Goal: Task Accomplishment & Management: Use online tool/utility

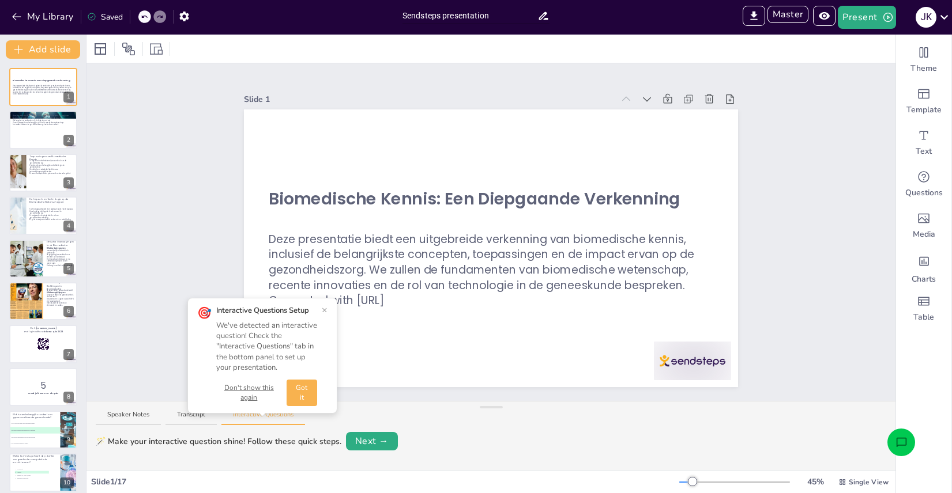
click at [497, 18] on input "Sendsteps presentation" at bounding box center [469, 15] width 135 height 17
type input "Sendsteps presentationdd"
click at [584, 86] on div "Slide 1 Biomedische Kennis: Een Diepgaande Verkenning Deze presentatie biedt ee…" at bounding box center [491, 232] width 494 height 310
click at [33, 13] on button "My Library" at bounding box center [44, 16] width 70 height 18
click at [921, 10] on div "J K" at bounding box center [925, 17] width 21 height 21
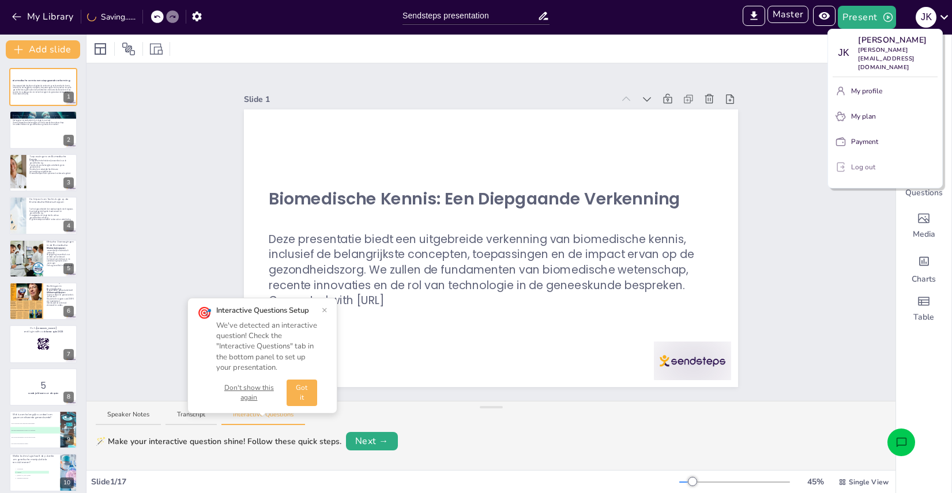
click at [860, 163] on p "Log out" at bounding box center [863, 167] width 24 height 10
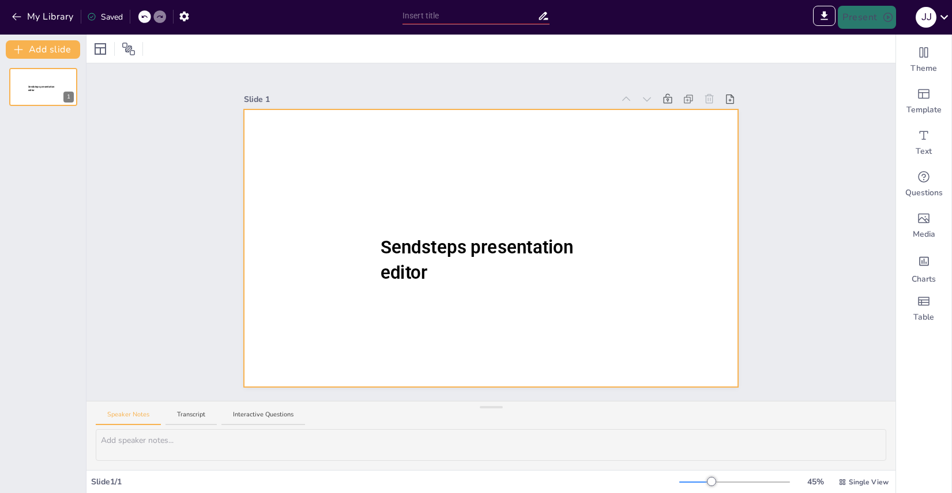
type input "New Sendsteps"
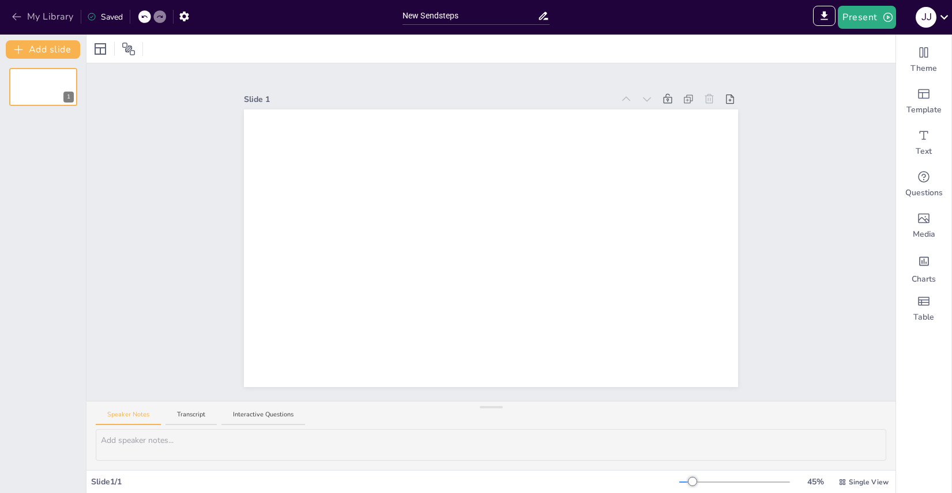
click at [21, 15] on icon "button" at bounding box center [17, 17] width 12 height 12
drag, startPoint x: 529, startPoint y: 8, endPoint x: 521, endPoint y: 13, distance: 9.1
click at [528, 8] on input "Sendsteps presentation" at bounding box center [469, 15] width 135 height 17
drag, startPoint x: 499, startPoint y: 20, endPoint x: 363, endPoint y: 4, distance: 136.9
click at [363, 4] on div "My Library Saving...... Sendsteps presentation IMPORT EXPORT Import Theme Expor…" at bounding box center [476, 17] width 952 height 35
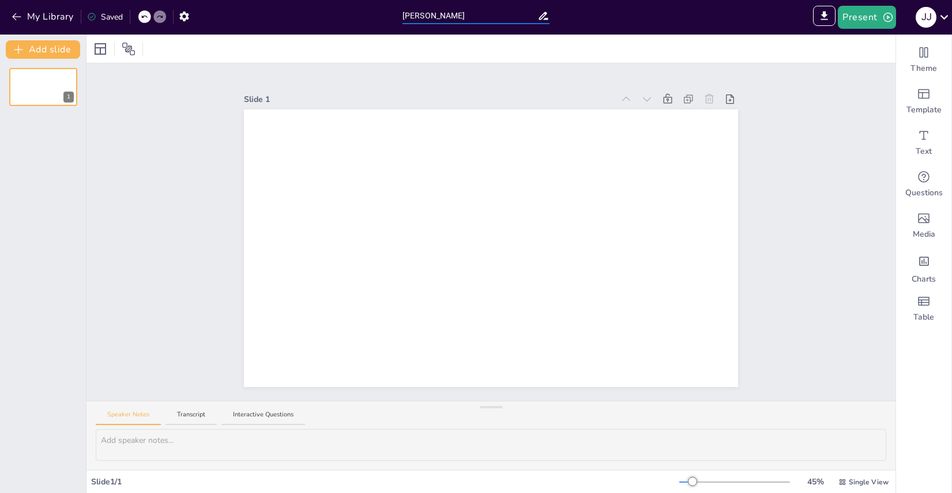
type input "Joey"
click at [124, 123] on div "Slide 1" at bounding box center [490, 232] width 809 height 338
click at [28, 7] on button "My Library" at bounding box center [44, 16] width 70 height 18
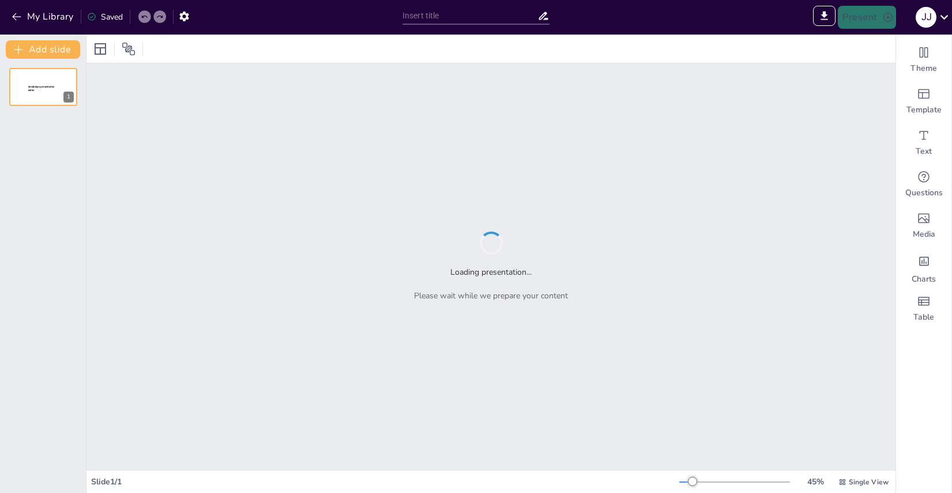
type input "De Evolutie van het Heelal: Van de Big Bang tot Nu"
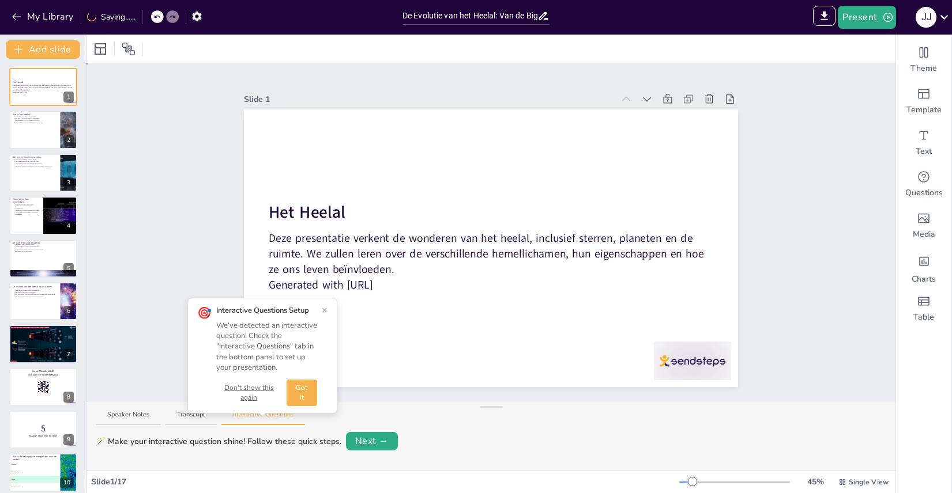
drag, startPoint x: 594, startPoint y: 82, endPoint x: 508, endPoint y: 66, distance: 87.5
click at [312, 388] on button "Got it" at bounding box center [301, 393] width 31 height 27
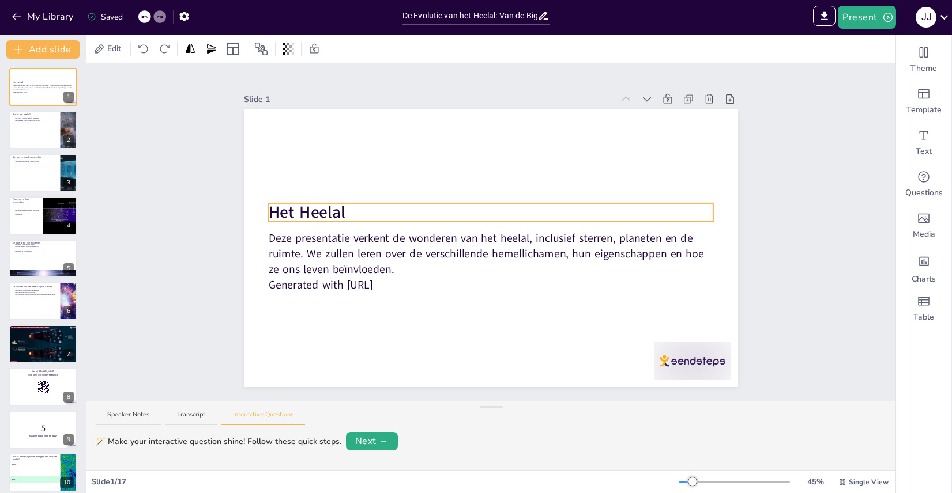
click at [347, 215] on p "Het Heelal" at bounding box center [491, 212] width 444 height 23
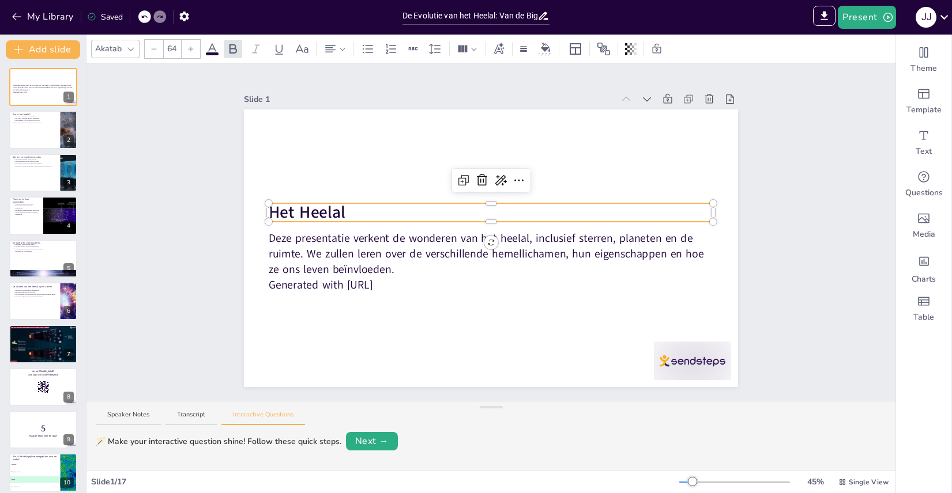
click at [205, 44] on icon at bounding box center [212, 49] width 14 height 14
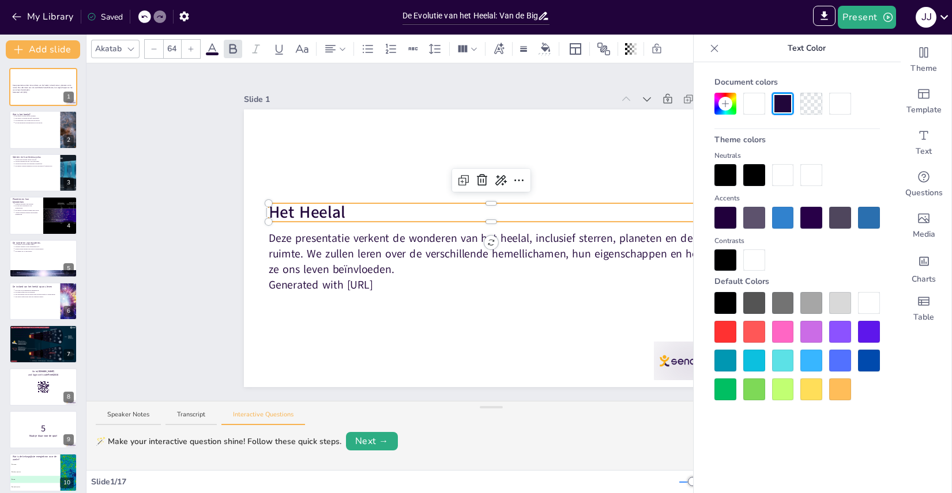
click at [219, 49] on div "Akatab 64" at bounding box center [383, 49] width 585 height 20
click at [727, 337] on div at bounding box center [725, 332] width 22 height 22
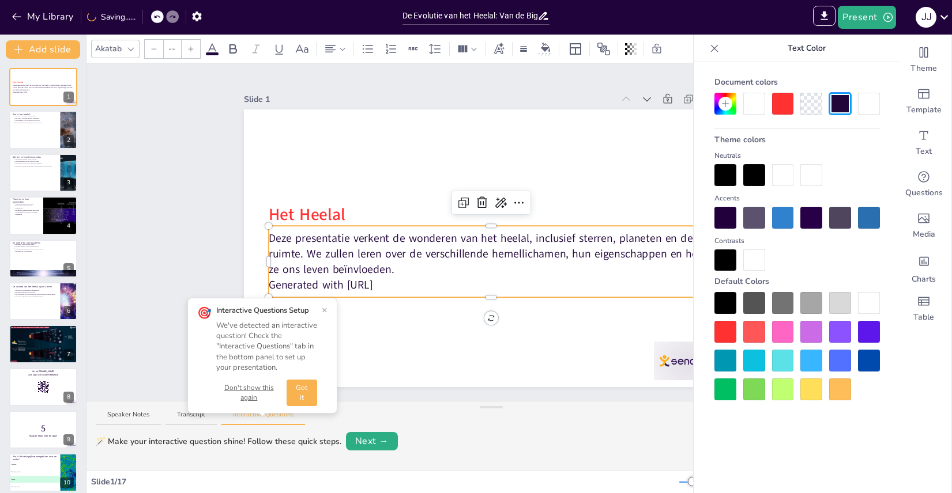
type input "43"
click at [424, 258] on p "Deze presentatie verkent de wonderen van het heelal, inclusief sterren, planete…" at bounding box center [491, 254] width 444 height 47
click at [786, 335] on div at bounding box center [783, 332] width 22 height 22
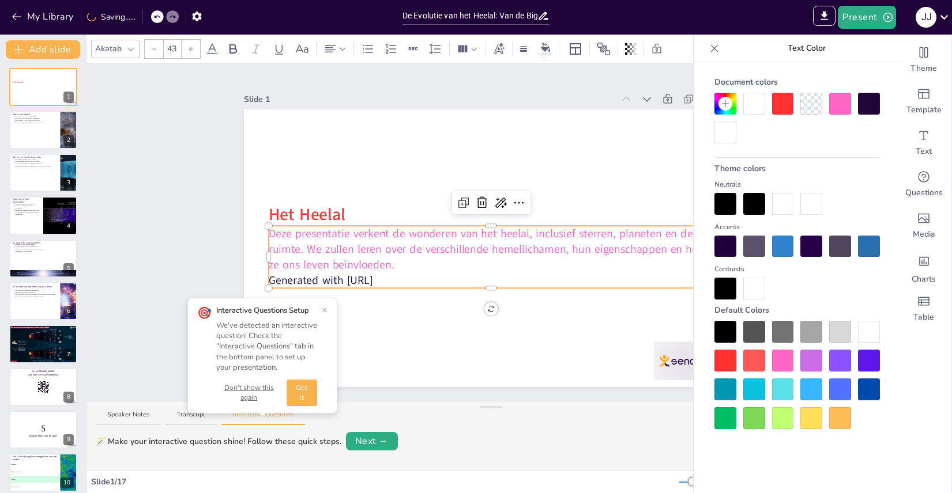
click at [221, 146] on div "Slide 1 Het Heelal Deze presentatie verkent de wonderen van het heelal, inclusi…" at bounding box center [491, 232] width 558 height 310
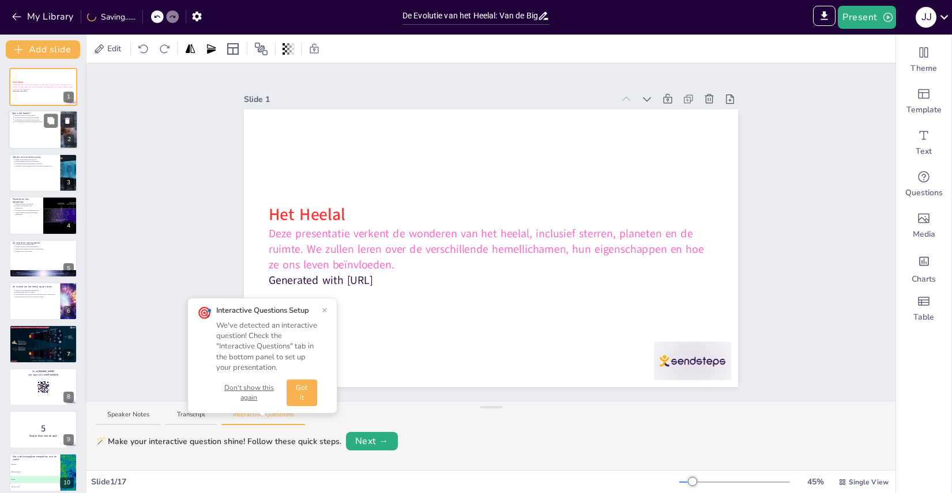
click at [31, 120] on p "De Big Bang is het begin van het heelal." at bounding box center [35, 120] width 43 height 2
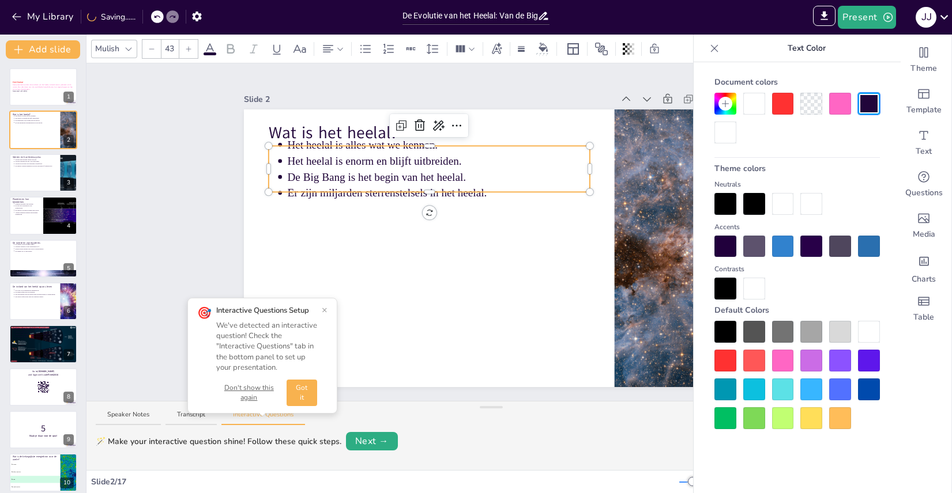
click at [321, 166] on p "Het heelal is enorm en blijft uitbreiden." at bounding box center [439, 161] width 302 height 16
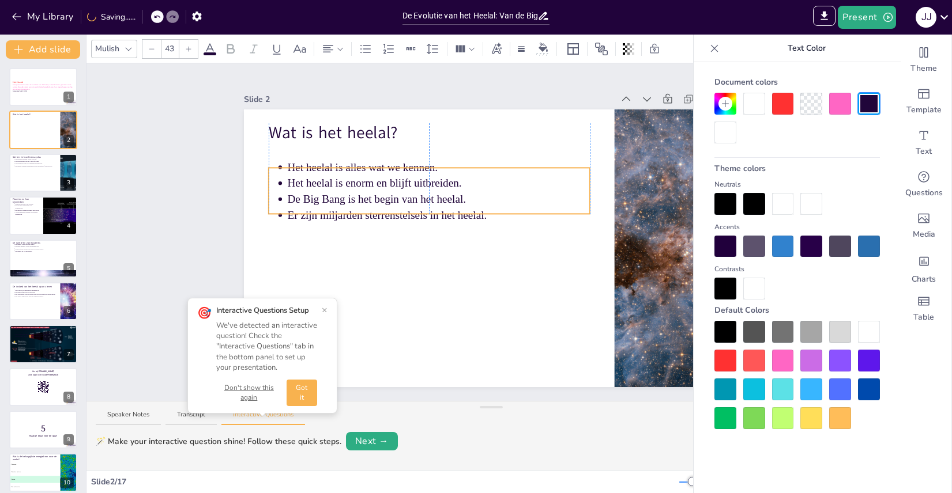
drag, startPoint x: 432, startPoint y: 192, endPoint x: 429, endPoint y: 214, distance: 22.0
click at [151, 163] on div "Slide 1 Het Heelal Deze presentatie verkent de wonderen van het heelal, inclusi…" at bounding box center [490, 232] width 809 height 338
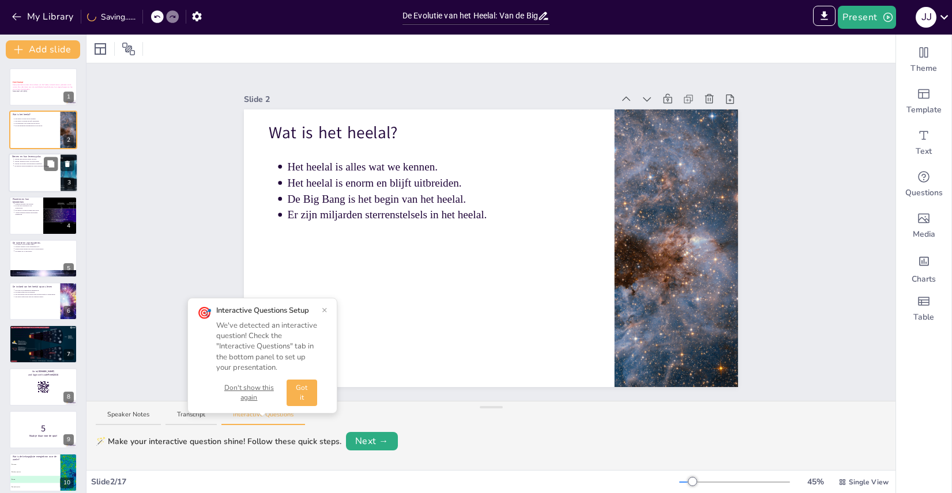
click at [26, 175] on div at bounding box center [43, 172] width 69 height 39
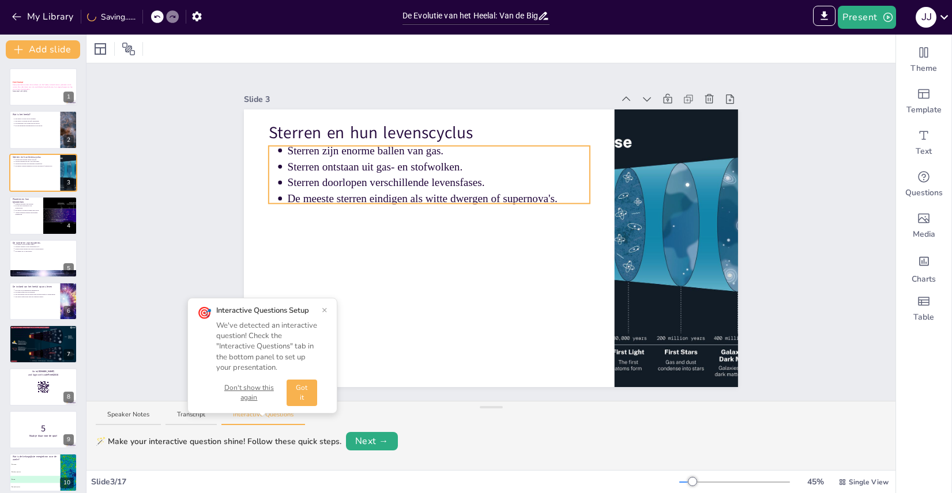
click at [375, 184] on p "Sterren doorlopen verschillende levensfases." at bounding box center [439, 183] width 302 height 16
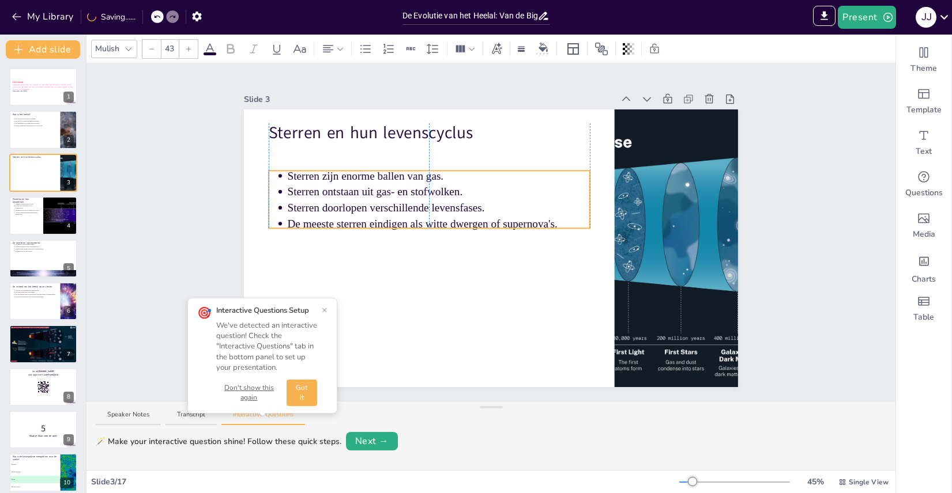
drag, startPoint x: 444, startPoint y: 199, endPoint x: 444, endPoint y: 224, distance: 24.8
click at [226, 192] on div "Slide 1 Het Heelal Deze presentatie verkent de wonderen van het heelal, inclusi…" at bounding box center [491, 232] width 558 height 310
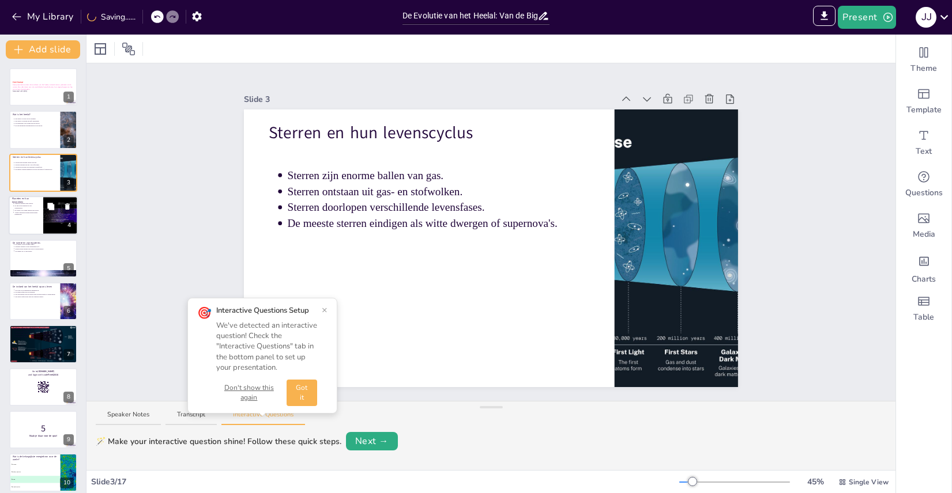
click at [17, 222] on div at bounding box center [43, 215] width 69 height 39
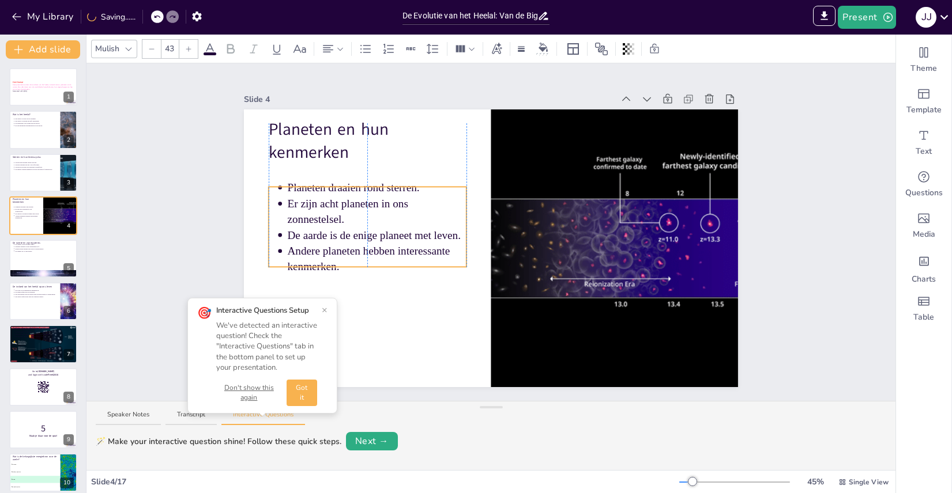
drag, startPoint x: 398, startPoint y: 216, endPoint x: 397, endPoint y: 240, distance: 24.2
click at [397, 240] on p "De aarde is de enige planeet met leven." at bounding box center [377, 236] width 179 height 16
click at [165, 194] on div "Slide 1 Het Heelal Deze presentatie verkent de wonderen van het heelal, inclusi…" at bounding box center [490, 232] width 809 height 338
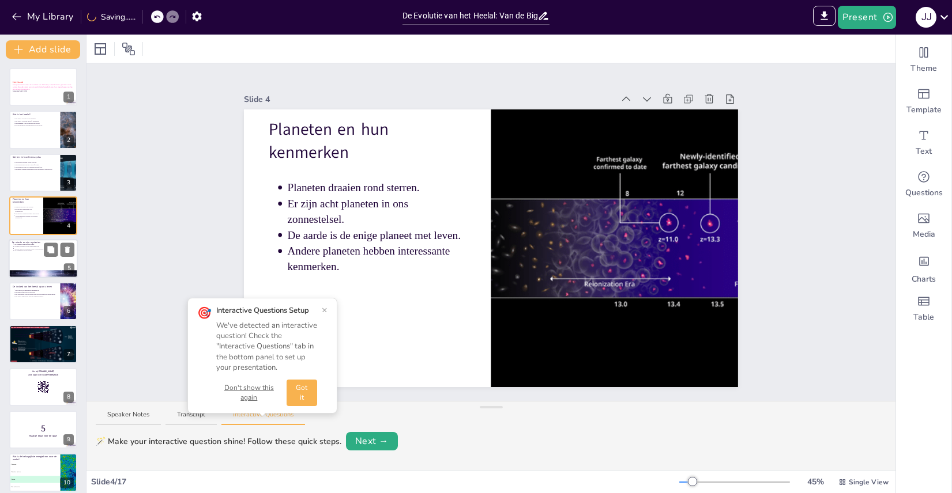
click at [28, 258] on div at bounding box center [43, 258] width 69 height 39
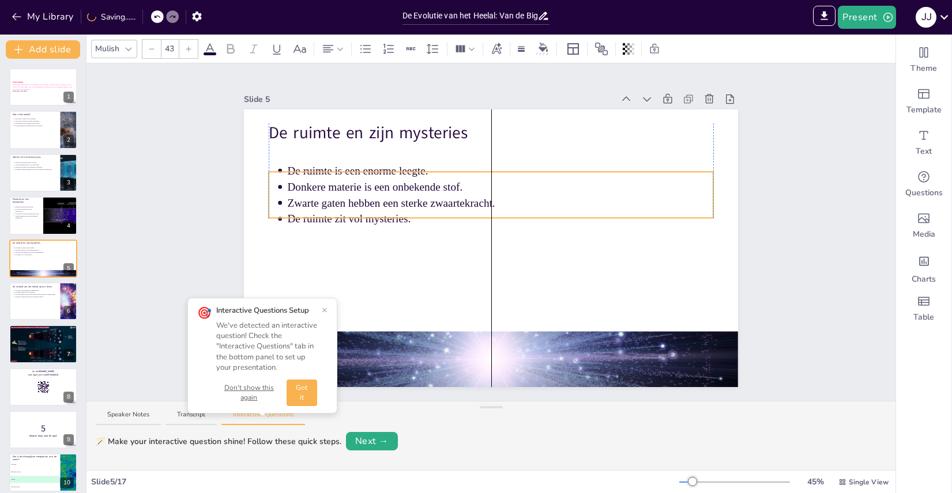
drag, startPoint x: 367, startPoint y: 172, endPoint x: 367, endPoint y: 198, distance: 25.9
click at [367, 198] on p "Zwarte gaten hebben een sterke zwaartekracht." at bounding box center [501, 203] width 426 height 16
click at [189, 201] on div "Slide 1 Het Heelal Deze presentatie verkent de wonderen van het heelal, inclusi…" at bounding box center [490, 232] width 809 height 338
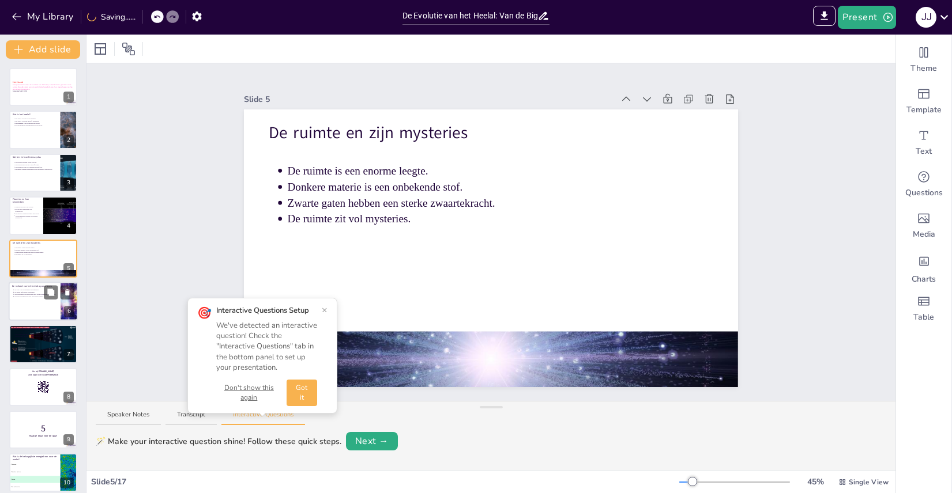
drag, startPoint x: 43, startPoint y: 295, endPoint x: 25, endPoint y: 295, distance: 17.3
click at [43, 295] on p "Het bestuderen van het heelal helpt technologieën te ontwikkelen." at bounding box center [35, 294] width 43 height 2
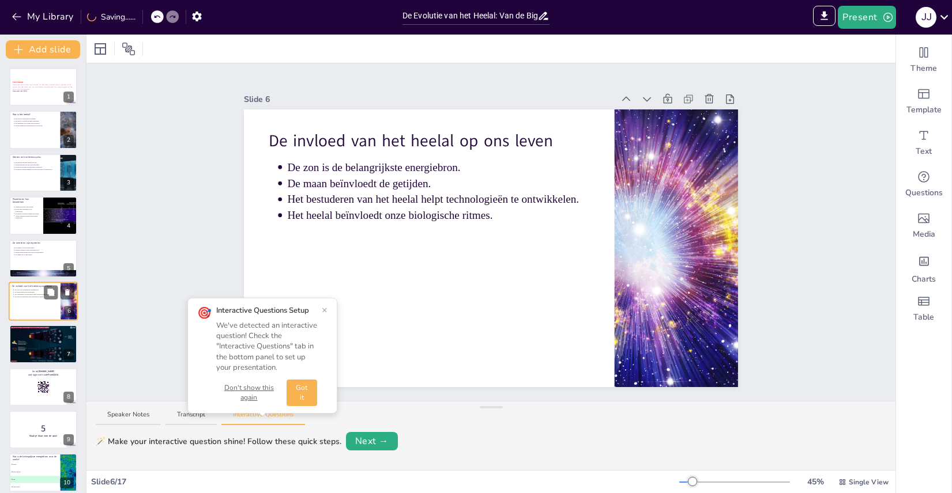
scroll to position [25, 0]
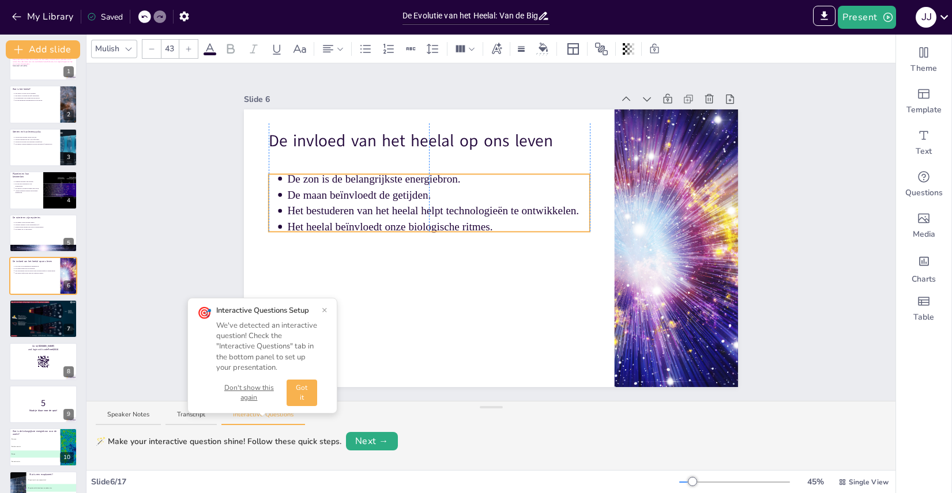
drag, startPoint x: 335, startPoint y: 179, endPoint x: 335, endPoint y: 190, distance: 11.5
click at [335, 190] on p "De maan beïnvloedt de getijden." at bounding box center [439, 195] width 302 height 16
click at [162, 203] on div "Slide 1 Het Heelal Deze presentatie verkent de wonderen van het heelal, inclusi…" at bounding box center [490, 232] width 809 height 338
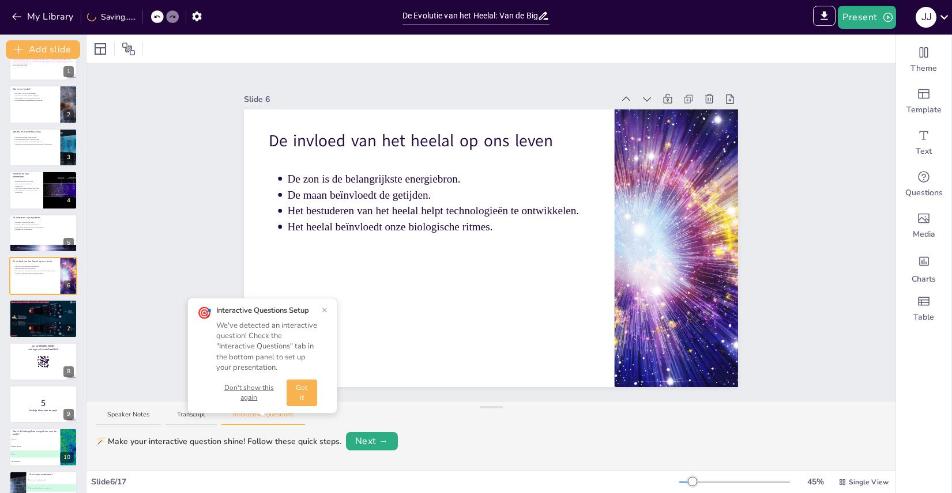
click at [326, 310] on button "×" at bounding box center [325, 309] width 6 height 9
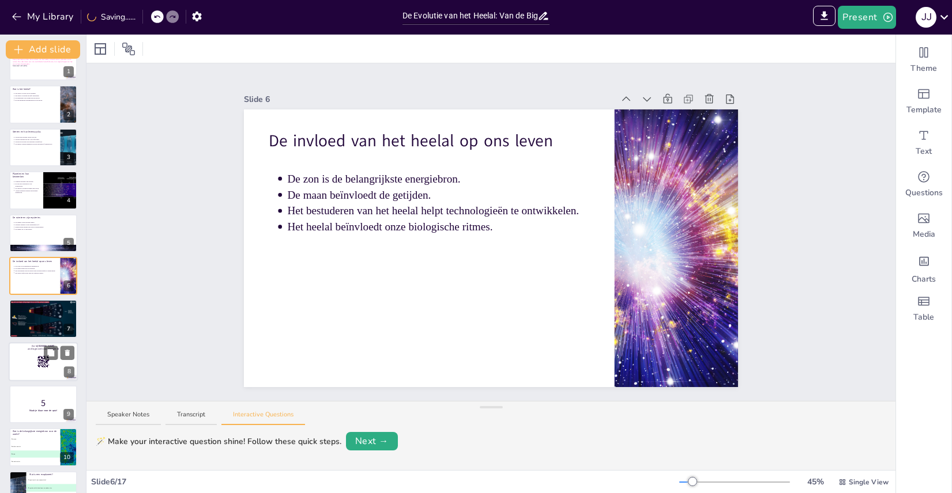
scroll to position [28, 0]
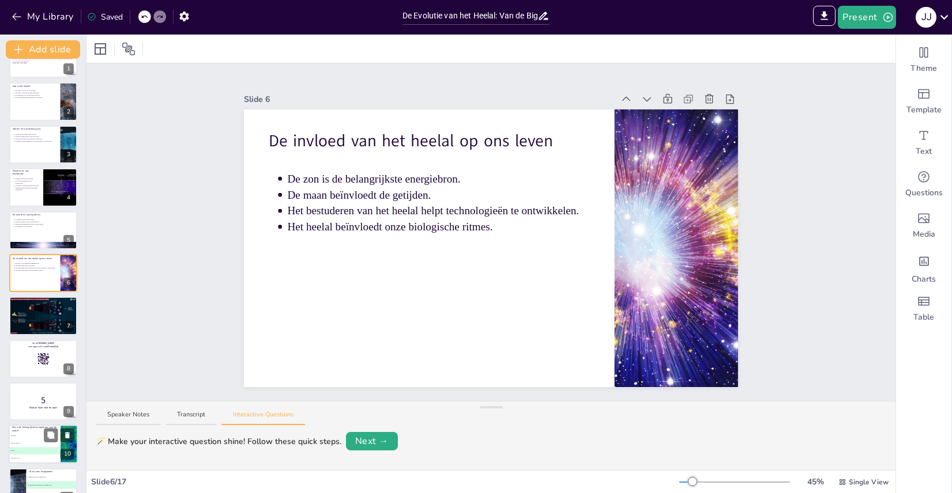
click at [28, 452] on li "C De zon" at bounding box center [35, 451] width 52 height 7
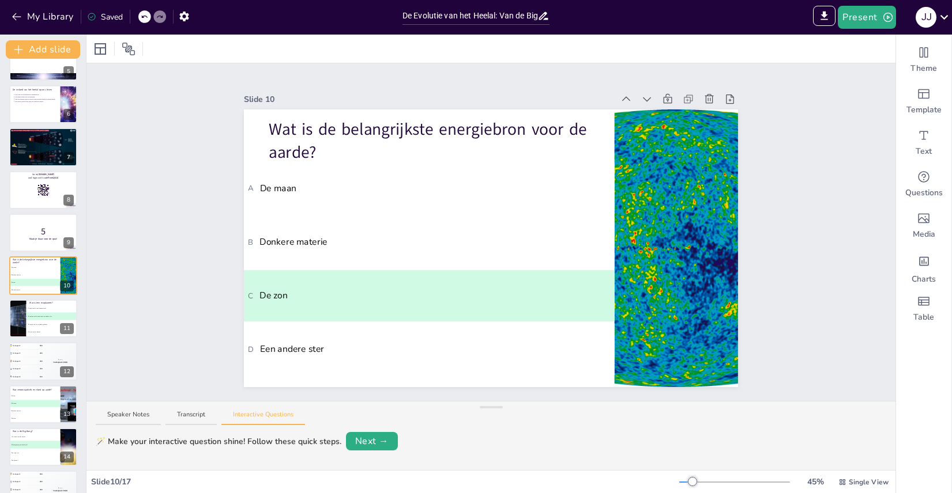
scroll to position [0, 0]
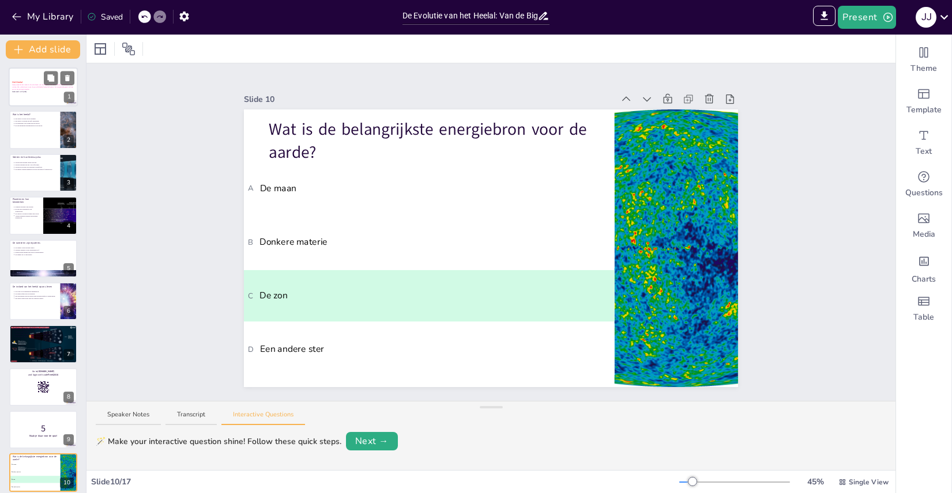
click at [28, 77] on div at bounding box center [43, 86] width 69 height 39
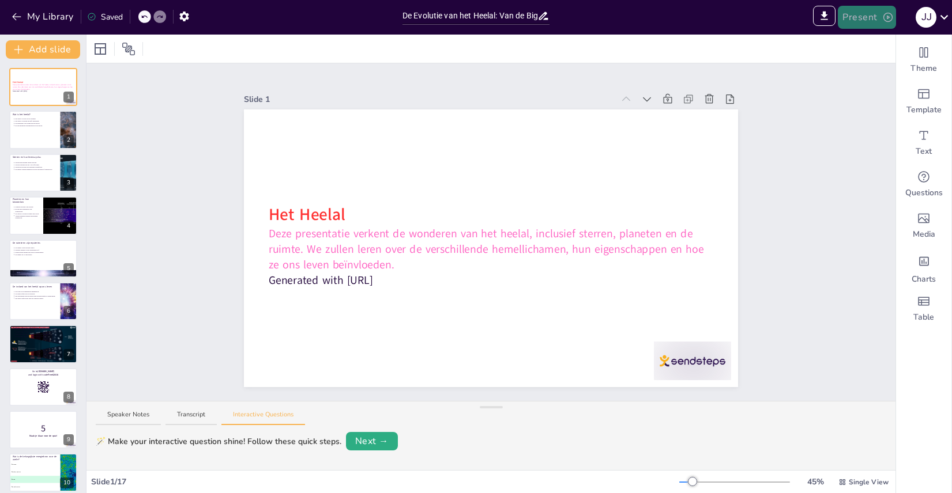
click at [883, 14] on icon "button" at bounding box center [887, 17] width 9 height 9
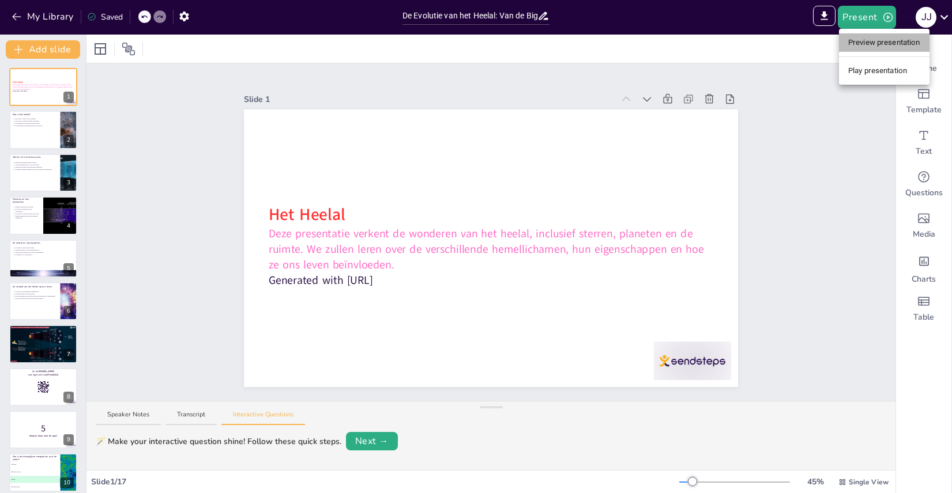
click at [884, 43] on li "Preview presentation" at bounding box center [884, 42] width 90 height 18
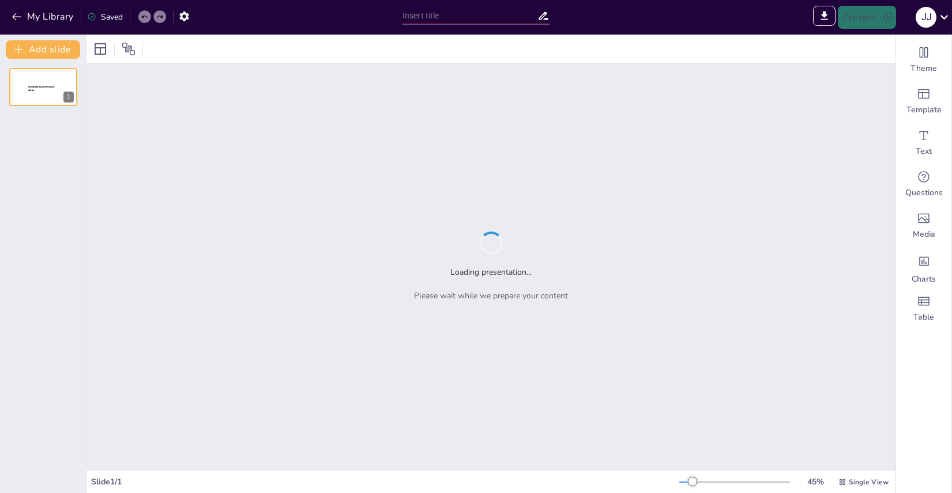
type input "Sendsteps presentation"
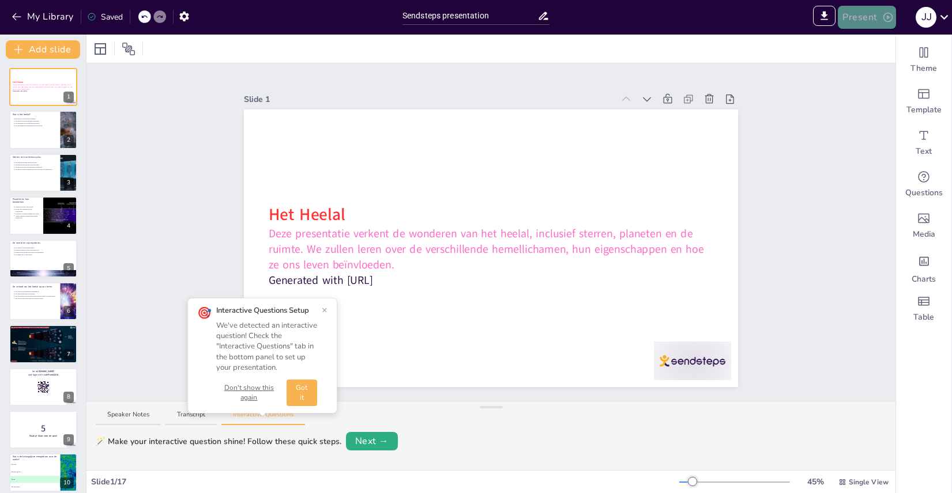
click at [885, 19] on icon "button" at bounding box center [888, 18] width 12 height 12
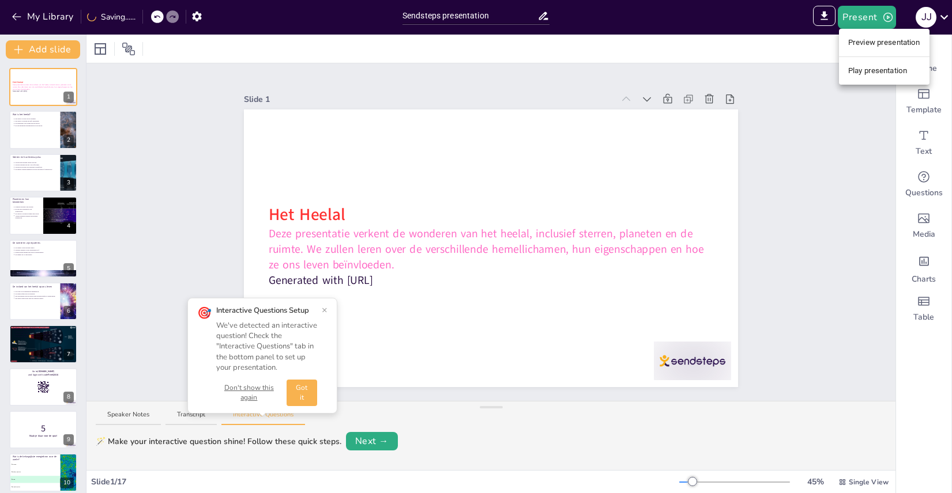
click at [879, 70] on li "Play presentation" at bounding box center [884, 71] width 90 height 18
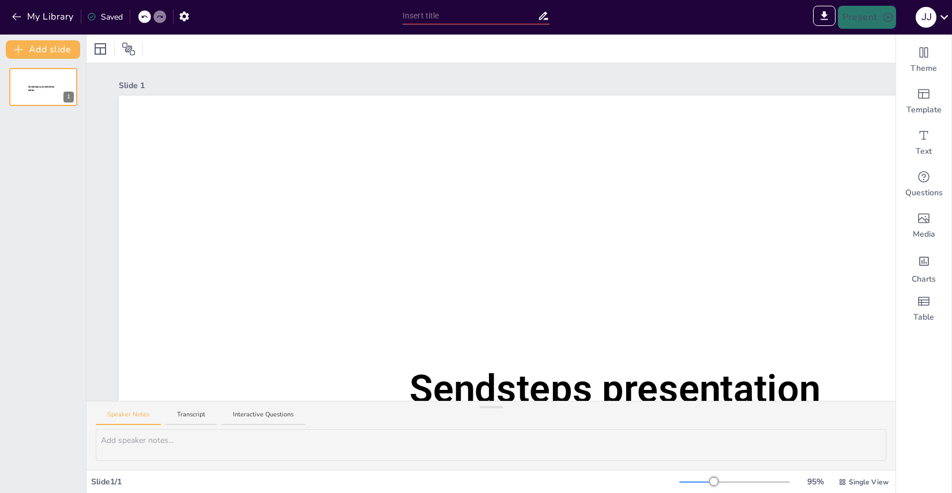
type input "Sendsteps presentation"
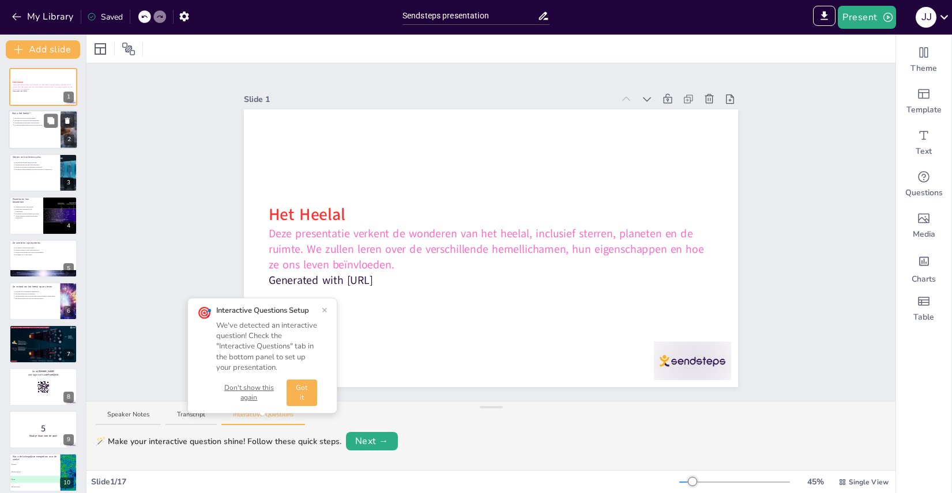
click at [36, 134] on div at bounding box center [43, 130] width 69 height 39
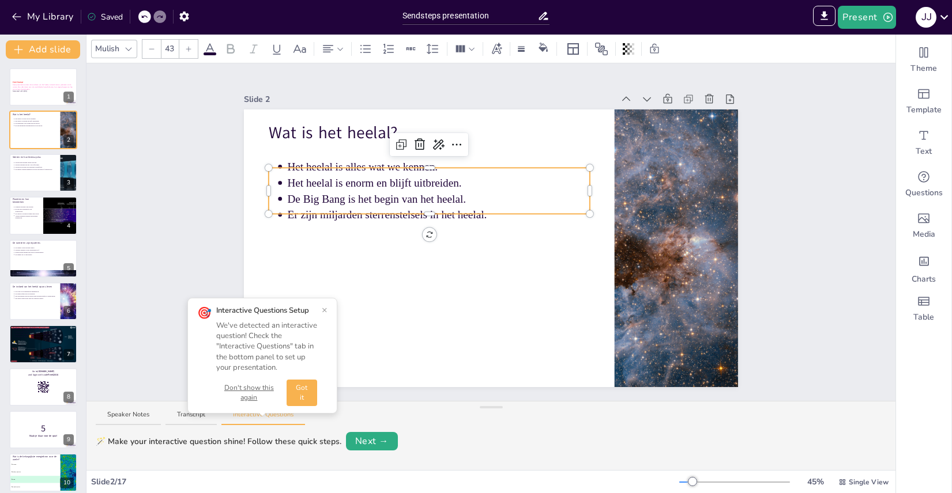
click at [375, 187] on p "Het heelal is enorm en blijft uitbreiden." at bounding box center [439, 183] width 302 height 16
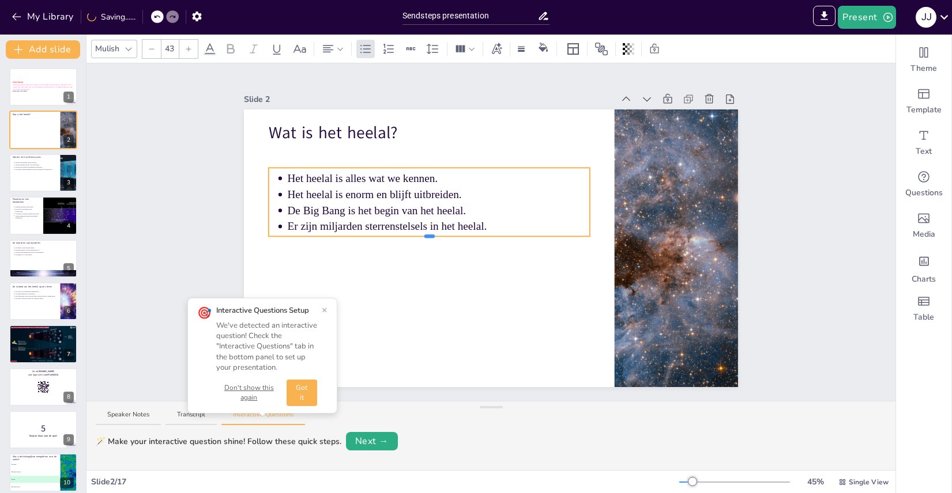
drag, startPoint x: 432, startPoint y: 214, endPoint x: 427, endPoint y: 236, distance: 22.9
click at [427, 236] on div at bounding box center [429, 236] width 10 height 3
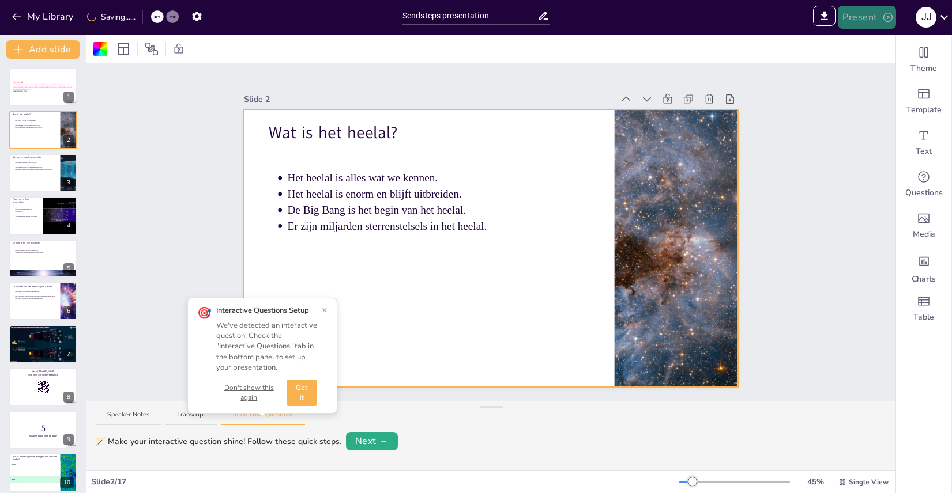
click at [869, 14] on button "Present" at bounding box center [866, 17] width 58 height 23
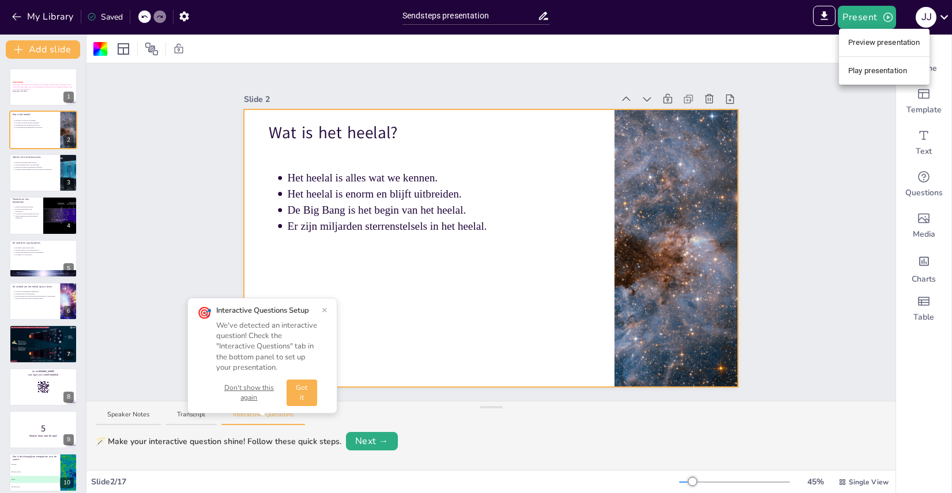
click at [873, 72] on li "Play presentation" at bounding box center [884, 71] width 90 height 18
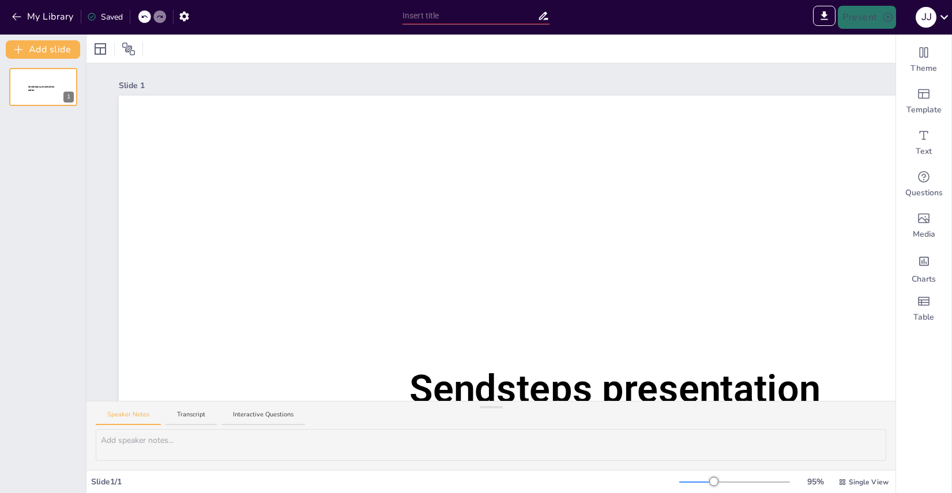
type input "Sendsteps presentation"
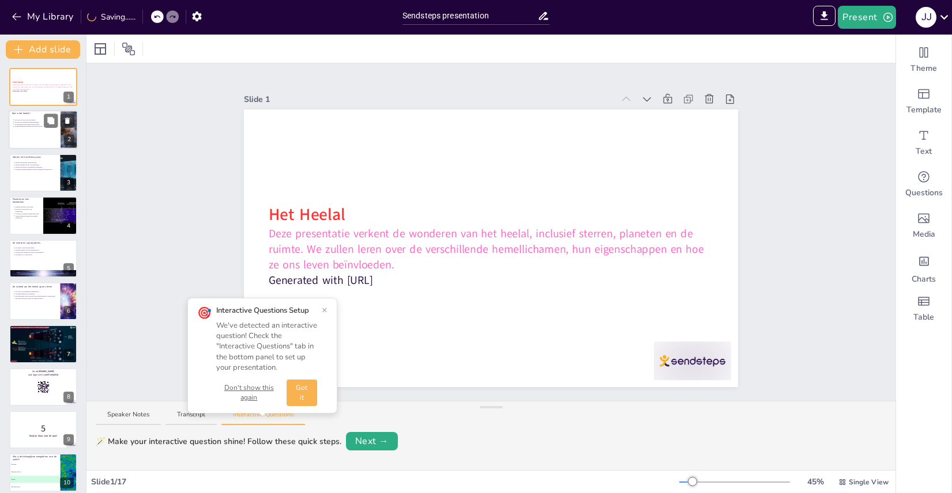
click at [25, 116] on div at bounding box center [43, 130] width 69 height 39
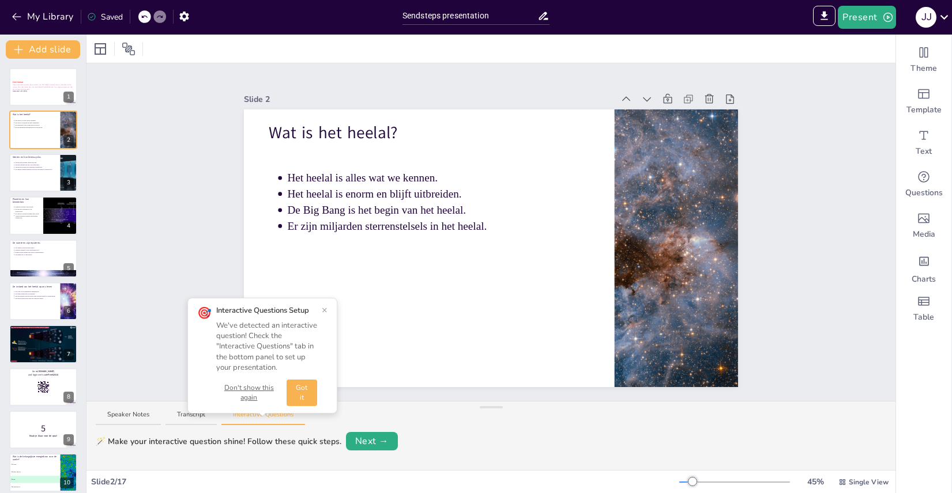
click at [848, 157] on div "Slide 1 Het Heelal Deze presentatie verkent de wonderen van het heelal, inclusi…" at bounding box center [490, 232] width 809 height 338
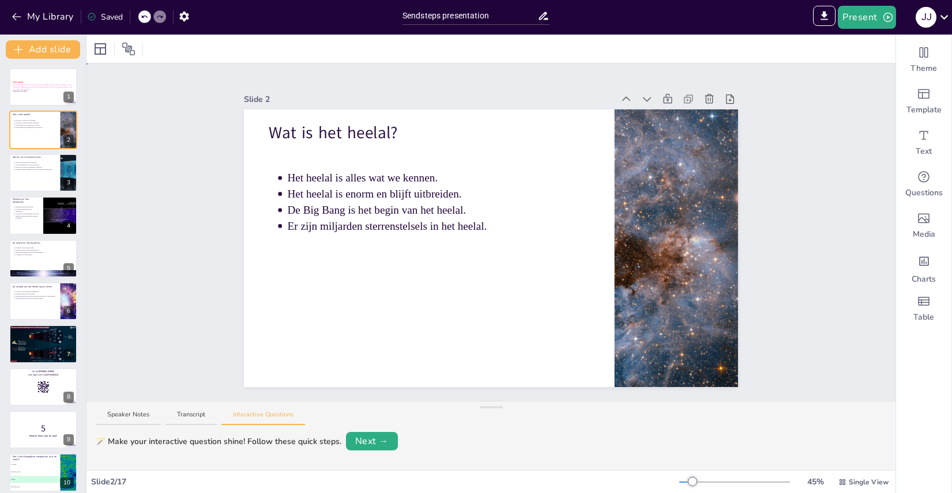
click at [303, 391] on div "Slide 1 Het Heelal Deze presentatie verkent de wonderen van het heelal, inclusi…" at bounding box center [490, 232] width 809 height 338
click at [374, 442] on button "Next →" at bounding box center [372, 441] width 52 height 18
click at [877, 17] on button "Present" at bounding box center [866, 17] width 58 height 23
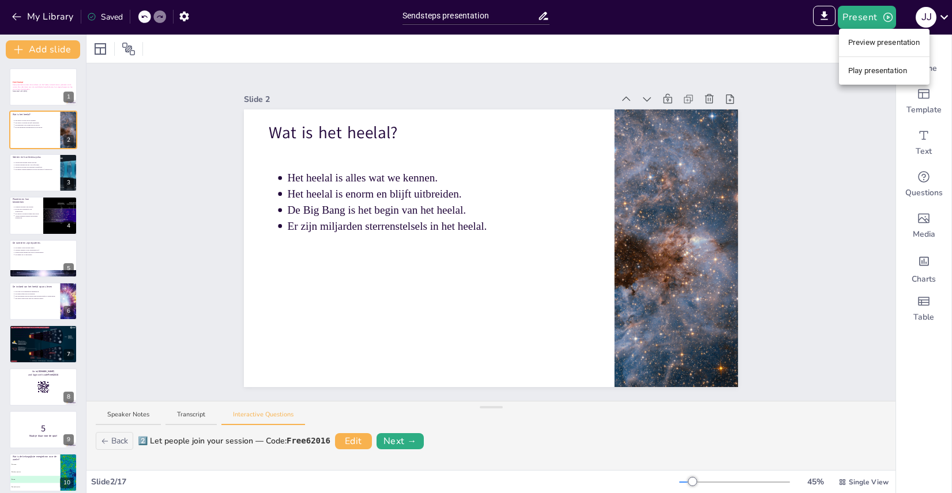
click at [878, 70] on li "Play presentation" at bounding box center [884, 71] width 90 height 18
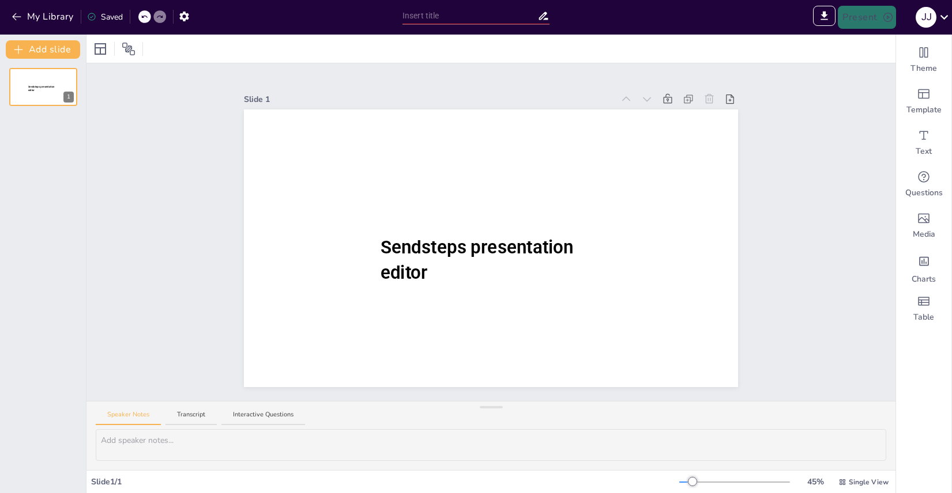
type input "Sendsteps presentation"
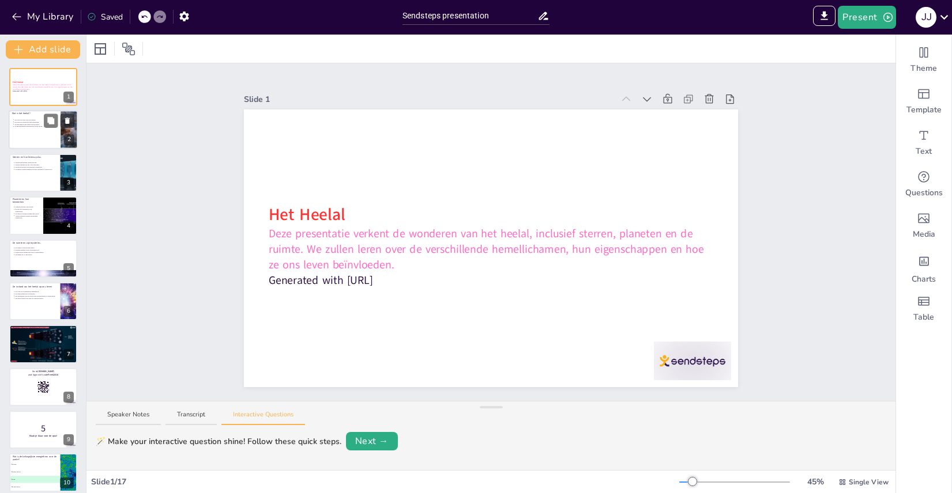
scroll to position [1, 0]
click at [33, 122] on p "Het heelal is enorm en blijft uitbreiden." at bounding box center [35, 121] width 43 height 2
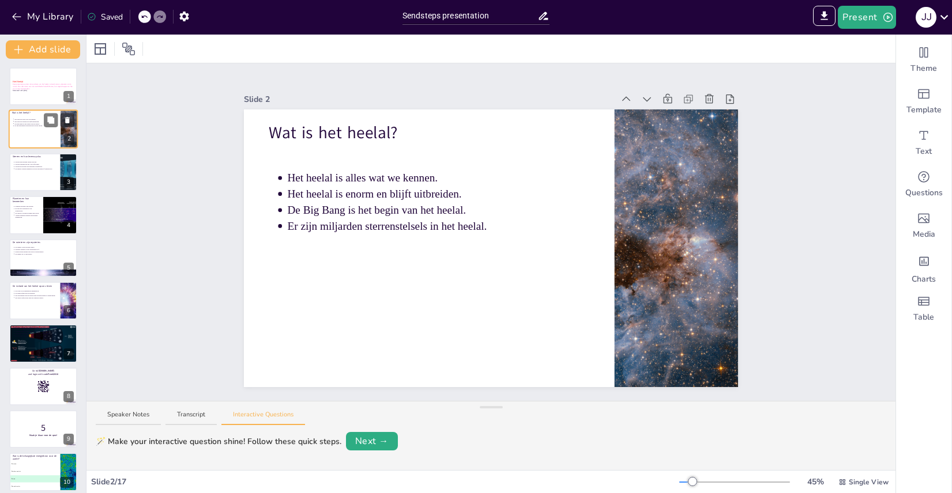
scroll to position [0, 0]
click at [42, 178] on div at bounding box center [43, 172] width 69 height 39
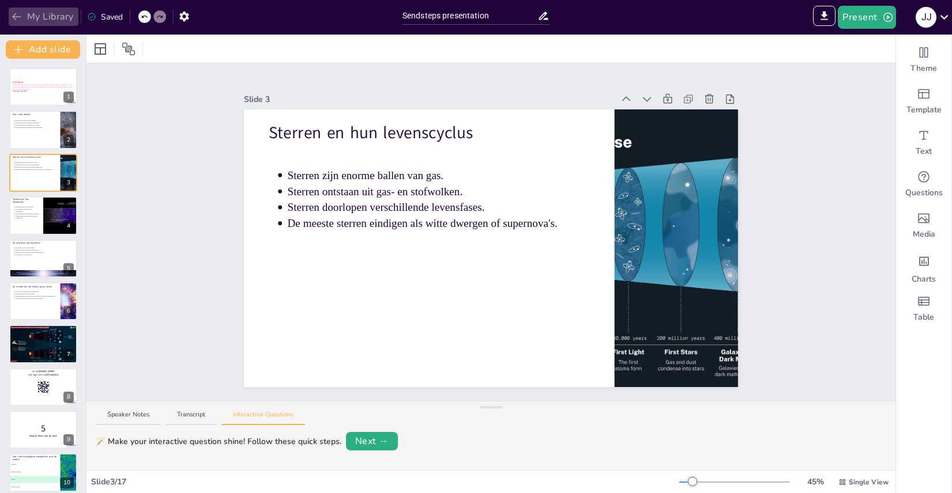
click at [27, 16] on button "My Library" at bounding box center [44, 16] width 70 height 18
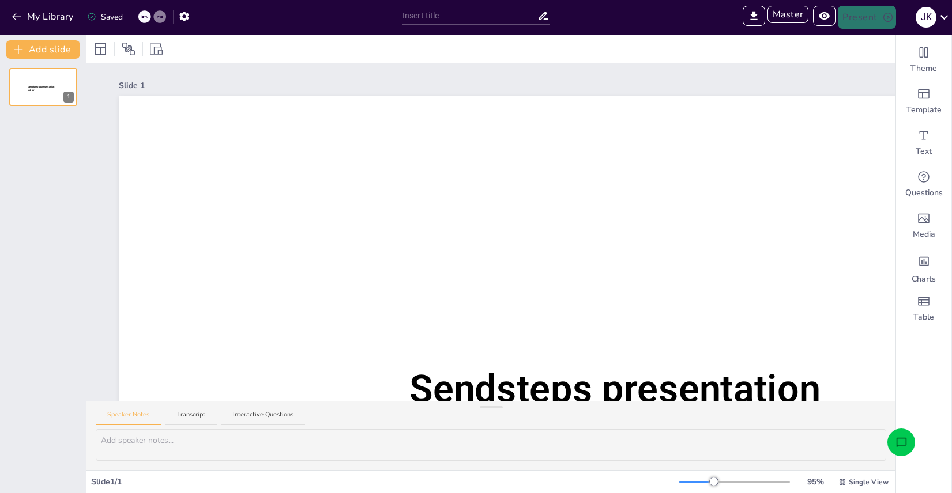
type input "Sendsteps presentation"
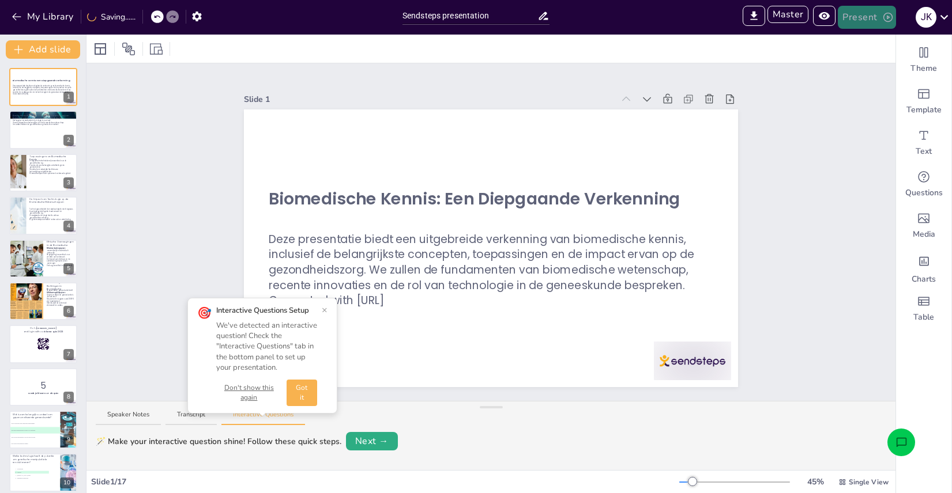
click at [885, 19] on icon "button" at bounding box center [888, 18] width 12 height 12
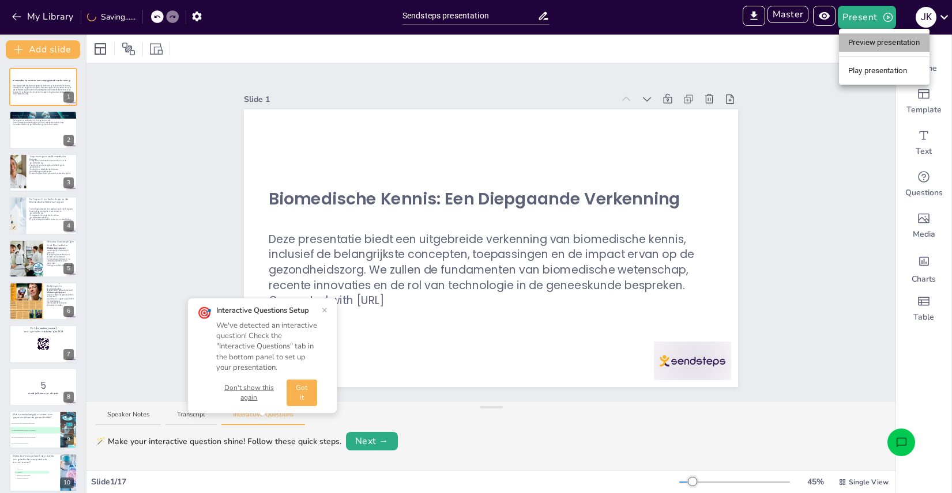
click at [881, 38] on li "Preview presentation" at bounding box center [884, 42] width 90 height 18
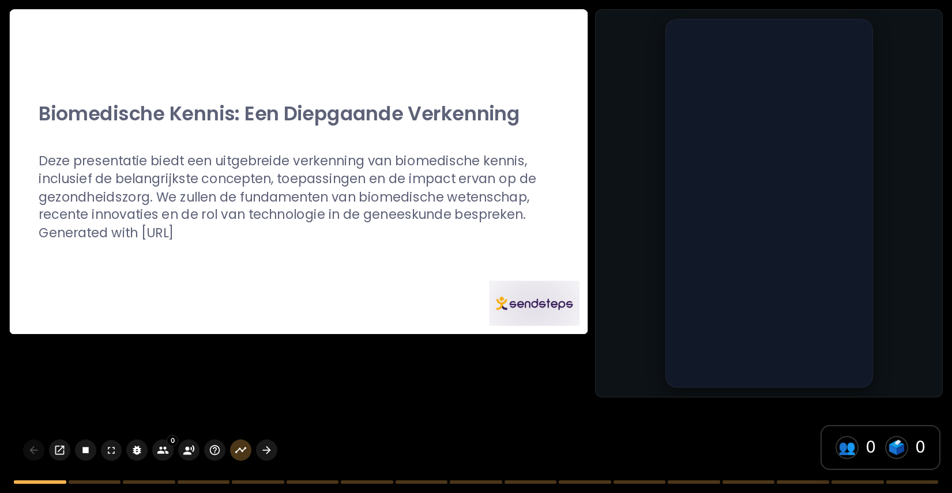
click at [407, 282] on div at bounding box center [298, 172] width 577 height 325
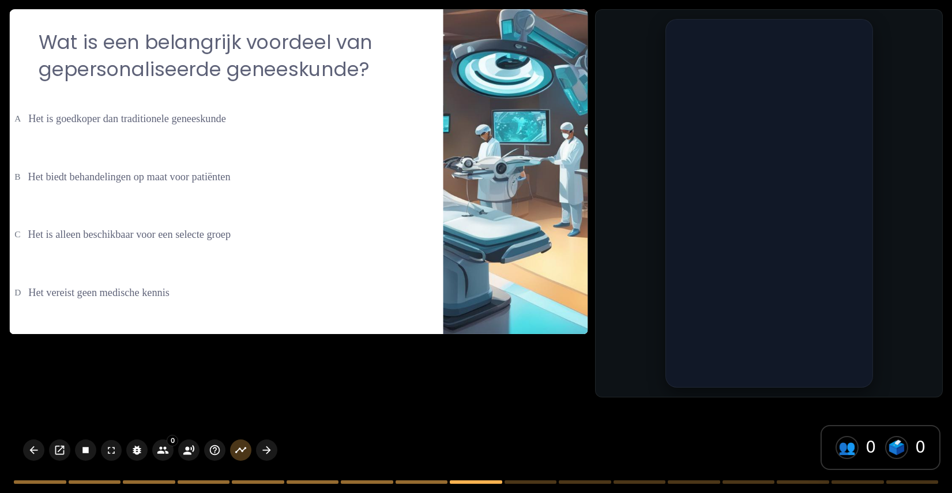
click at [406, 61] on p "Wat is een belangrijk voordeel van gepersonaliseerde geneeskunde?" at bounding box center [227, 56] width 376 height 54
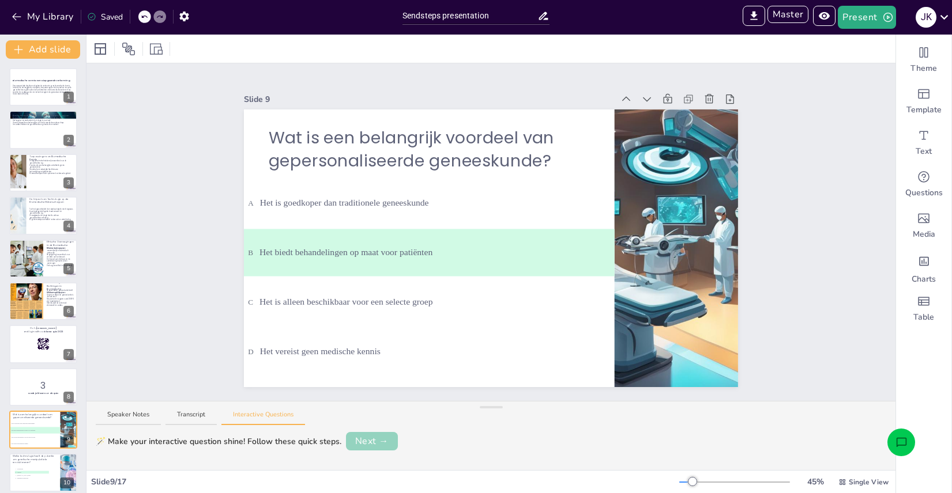
click at [365, 438] on button "Next →" at bounding box center [372, 441] width 52 height 18
drag, startPoint x: 286, startPoint y: 441, endPoint x: 362, endPoint y: 437, distance: 76.2
click at [362, 437] on div "2️⃣ Let people join your session — Code: kerst quiz 2023 Edit Next →" at bounding box center [512, 441] width 748 height 16
copy div "kerst quiz 2023"
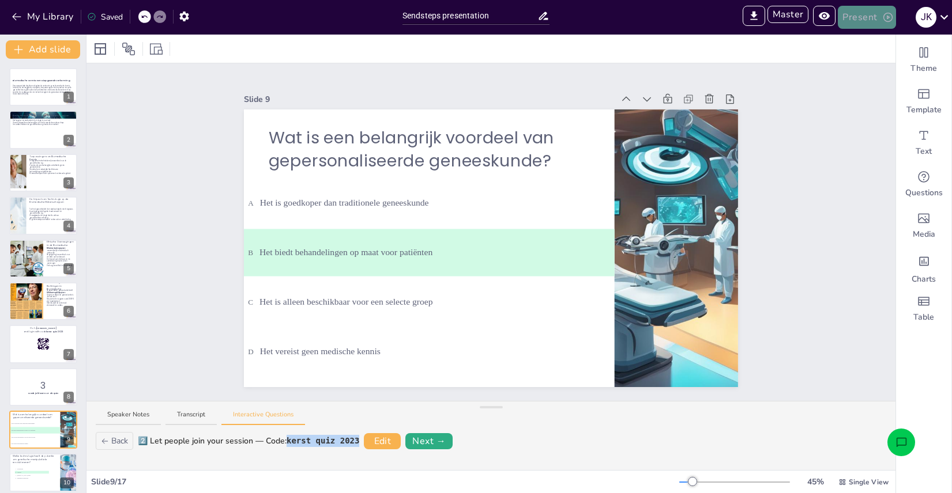
click at [883, 10] on button "Present" at bounding box center [866, 17] width 58 height 23
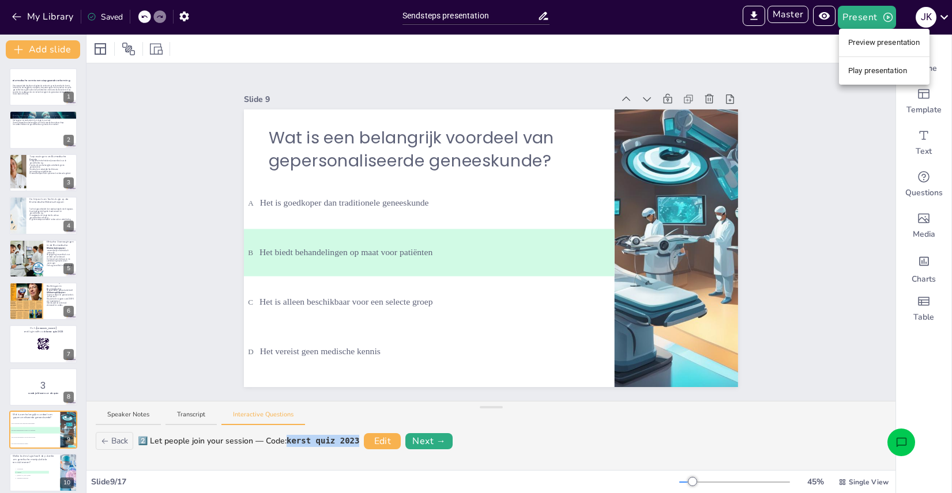
click at [883, 41] on li "Preview presentation" at bounding box center [884, 42] width 90 height 18
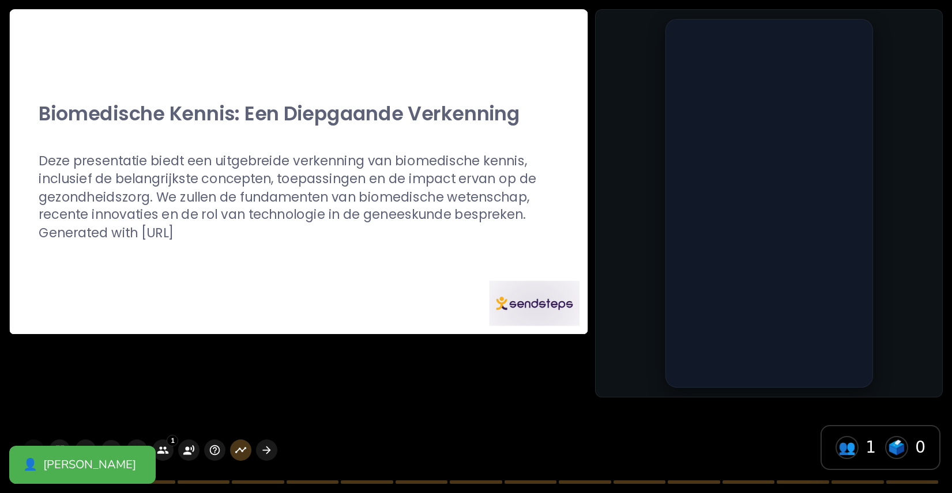
click at [270, 163] on p "Deze presentatie biedt een uitgebreide verkenning van biomedische kennis, inclu…" at bounding box center [299, 189] width 520 height 72
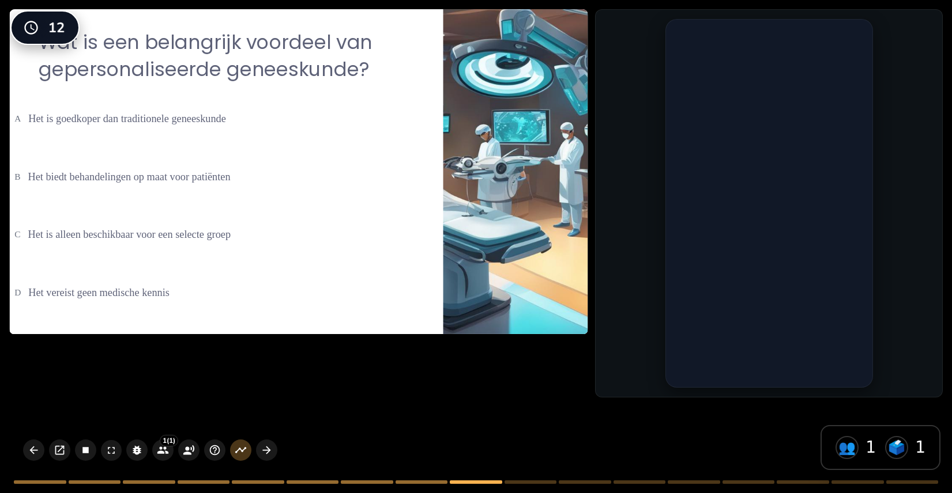
click at [542, 357] on div "Wat is een belangrijk voordeel van gepersonaliseerde geneeskunde? A Het is goed…" at bounding box center [476, 246] width 952 height 493
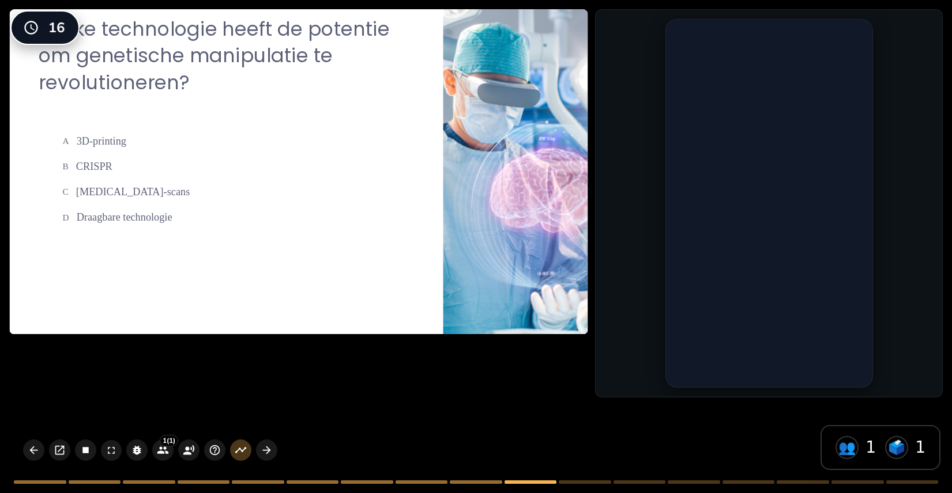
click at [509, 257] on div at bounding box center [515, 172] width 477 height 325
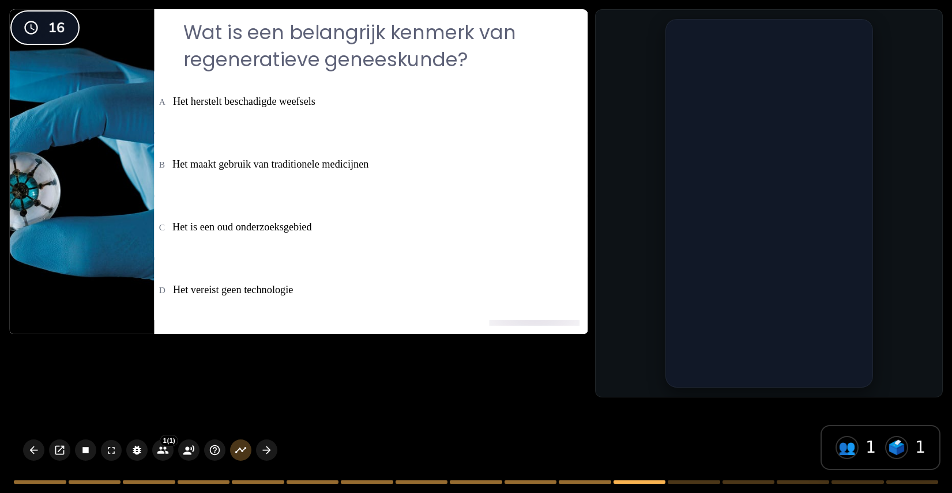
click at [540, 204] on li "C Het is een oud onderzoeksgebied" at bounding box center [370, 228] width 433 height 61
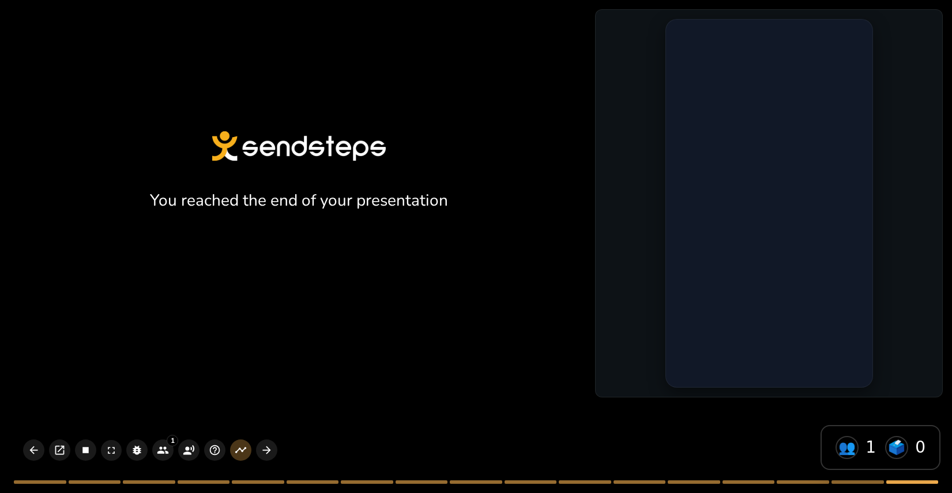
drag, startPoint x: 380, startPoint y: 200, endPoint x: 428, endPoint y: 7, distance: 198.8
click at [380, 199] on div "The winner is Participant 1 🏆" at bounding box center [491, 180] width 494 height 140
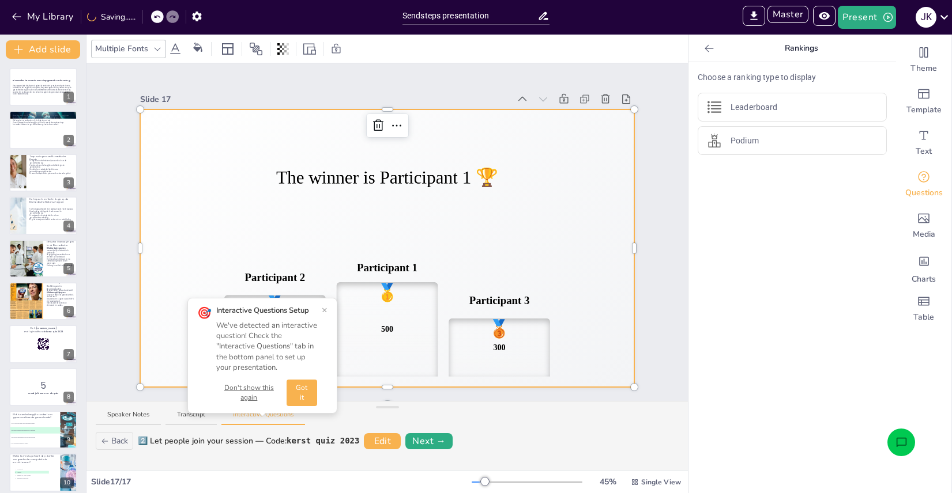
scroll to position [14, 0]
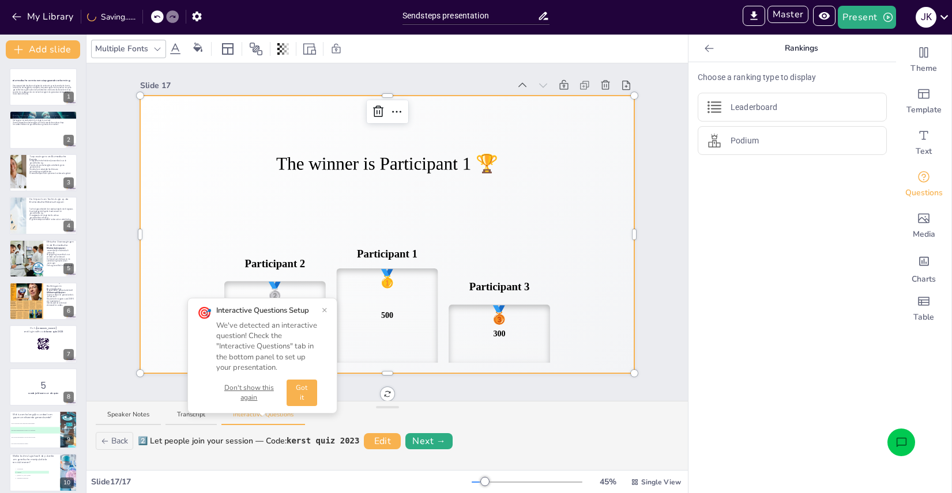
click at [326, 310] on button "×" at bounding box center [325, 309] width 6 height 9
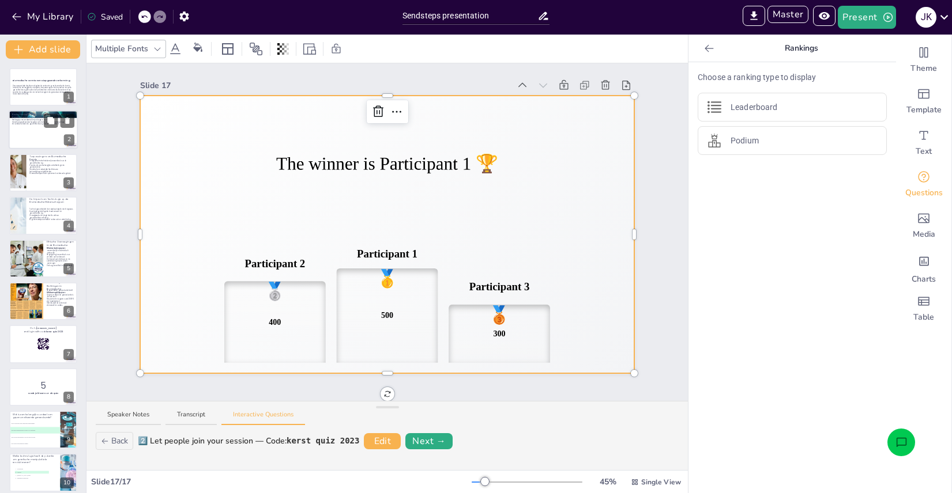
click at [32, 131] on div at bounding box center [43, 130] width 69 height 39
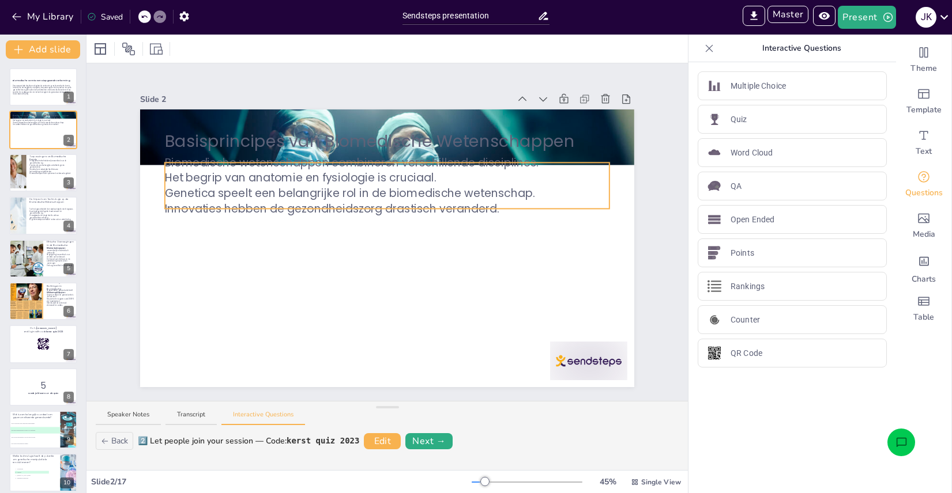
click at [246, 196] on p "Genetica speelt een belangrijke rol in de biomedische wetenschap." at bounding box center [387, 194] width 444 height 16
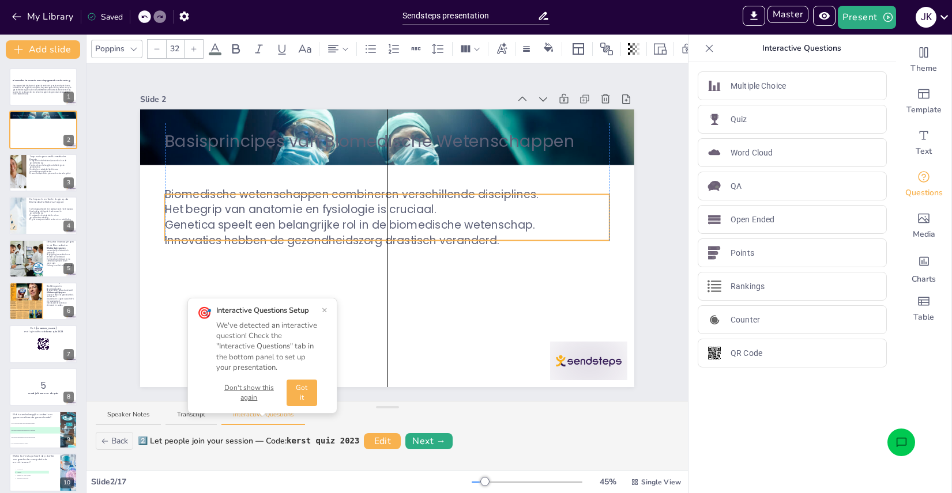
drag, startPoint x: 367, startPoint y: 206, endPoint x: 366, endPoint y: 239, distance: 33.4
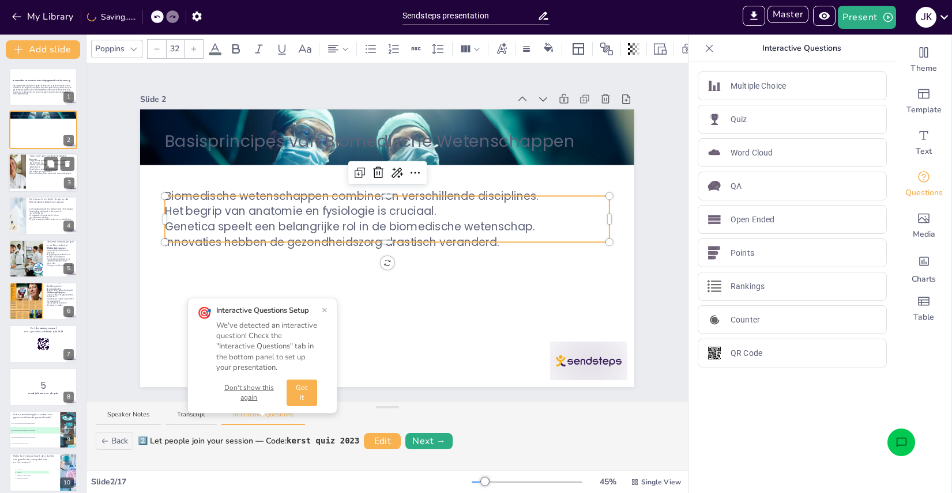
click at [31, 169] on p "Genetische manipulatie biedt nieuwe behandelingsmogelijkheden." at bounding box center [51, 170] width 45 height 4
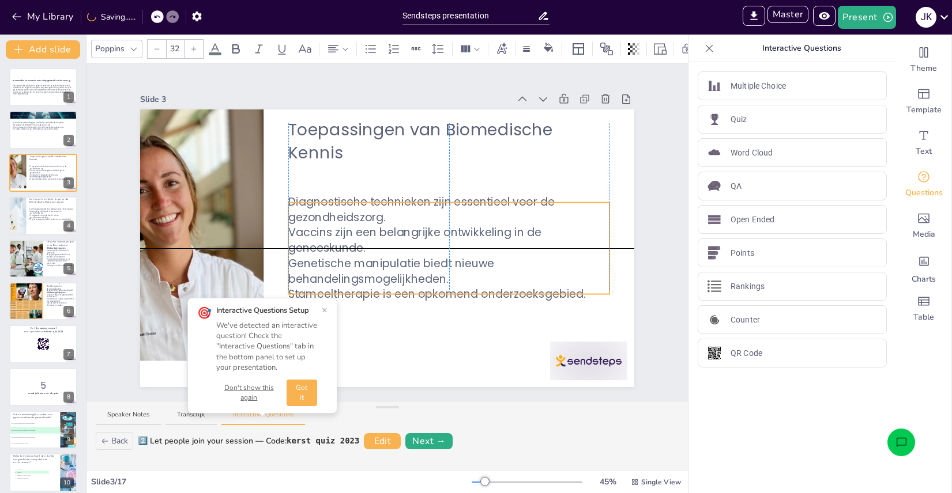
drag, startPoint x: 326, startPoint y: 223, endPoint x: 326, endPoint y: 248, distance: 25.4
click at [326, 248] on p "Vaccins zijn een belangrijke ontwikkeling in de geneeskunde." at bounding box center [448, 240] width 321 height 31
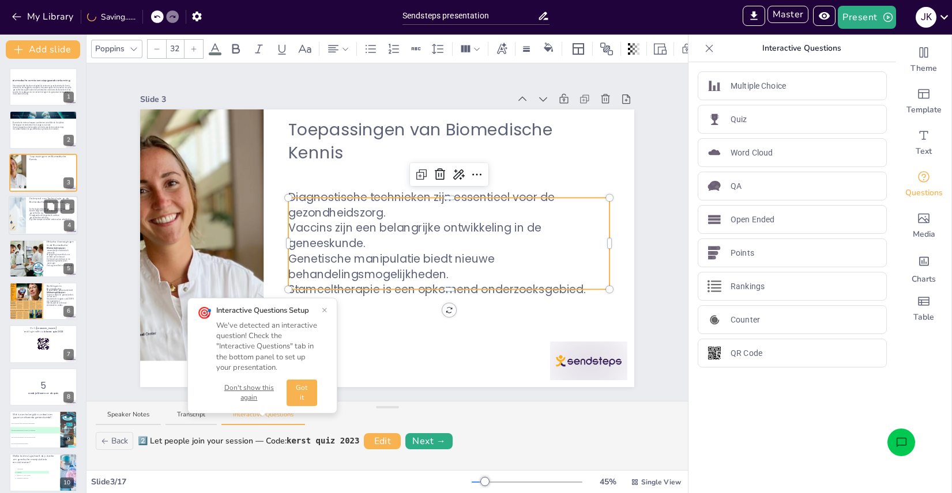
click at [36, 222] on div at bounding box center [43, 215] width 69 height 39
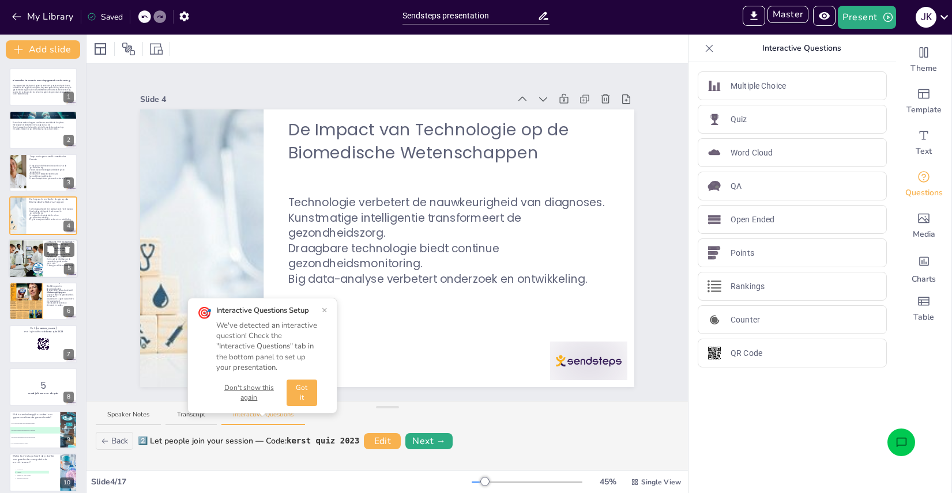
click at [36, 265] on div at bounding box center [25, 258] width 39 height 39
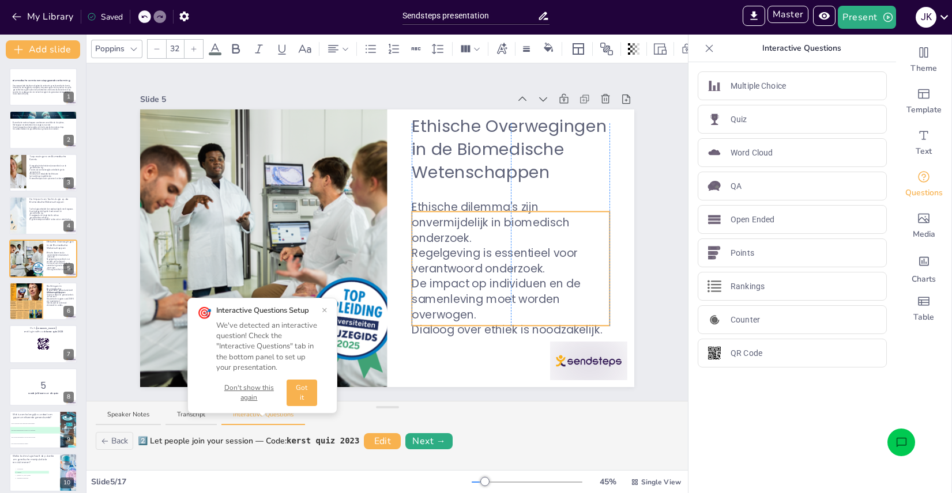
drag, startPoint x: 475, startPoint y: 233, endPoint x: 473, endPoint y: 265, distance: 32.4
click at [473, 265] on p "Regelgeving is essentieel voor verantwoord onderzoek." at bounding box center [511, 261] width 198 height 31
click at [26, 300] on div at bounding box center [26, 301] width 35 height 49
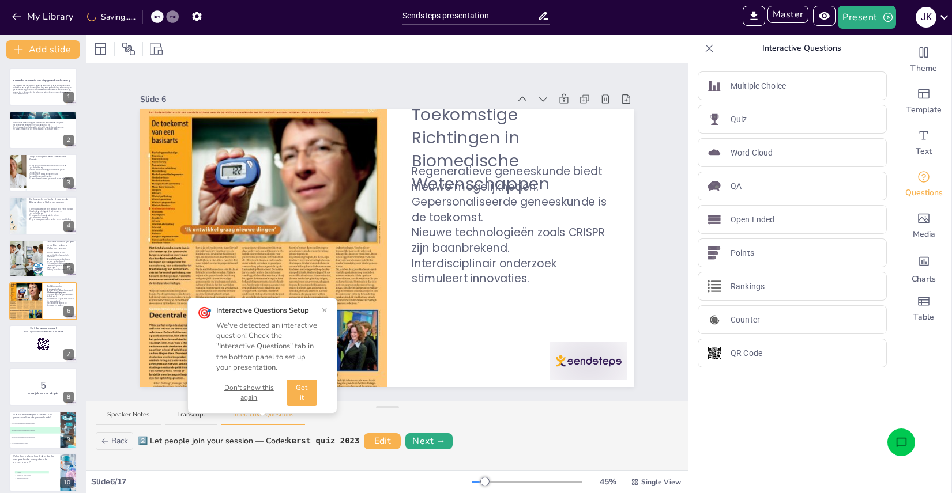
scroll to position [25, 0]
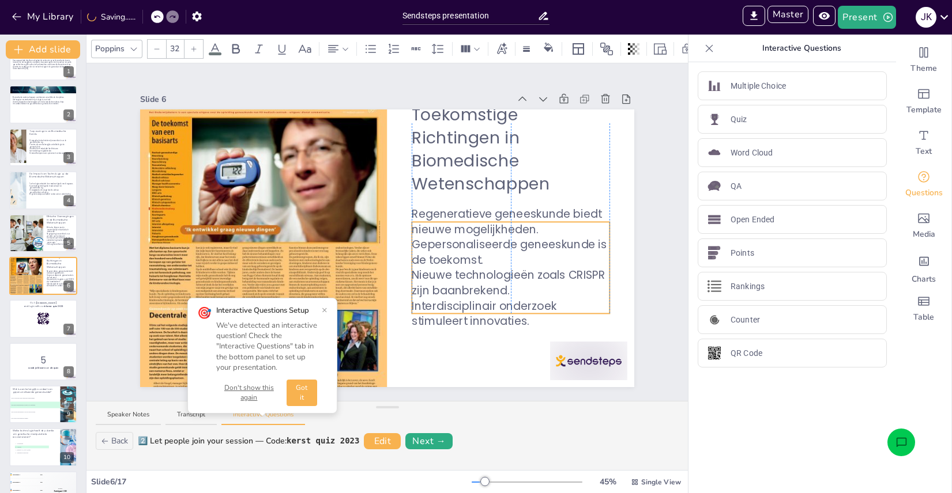
drag, startPoint x: 470, startPoint y: 210, endPoint x: 374, endPoint y: 213, distance: 96.3
click at [472, 253] on p "Gepersonaliseerde geneeskunde is de toekomst." at bounding box center [511, 252] width 198 height 31
click at [25, 321] on div at bounding box center [43, 319] width 69 height 39
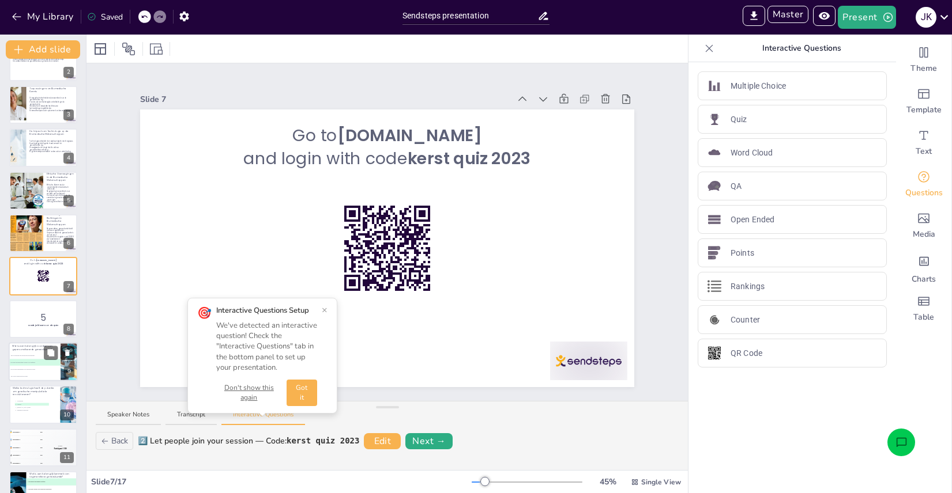
click at [23, 370] on span "C Het is alleen beschikbaar voor een selecte groep" at bounding box center [34, 370] width 51 height 2
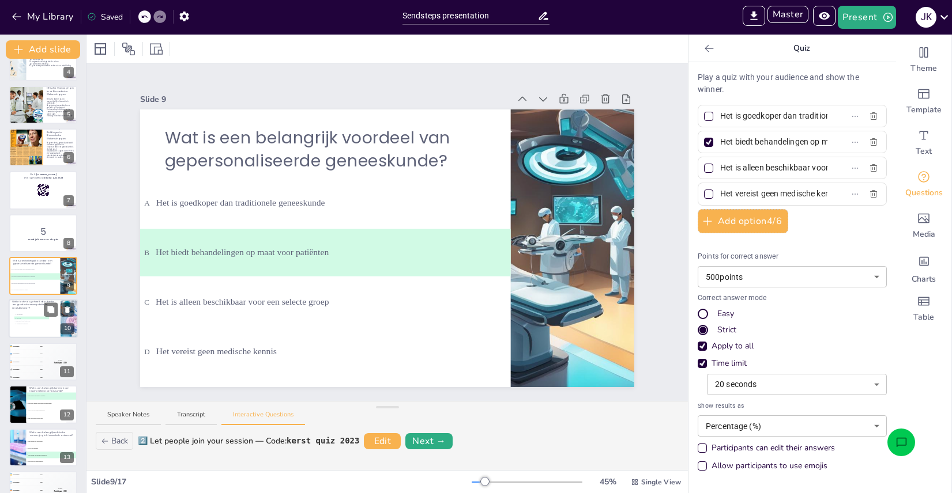
click at [22, 304] on p "Welke technologie heeft de potentie om genetische manipulatie te revolutioneren?" at bounding box center [34, 305] width 45 height 10
type input "3D-printing"
type input "CRISPR"
type input "[MEDICAL_DATA]-scans"
type input "Draagbare technologie"
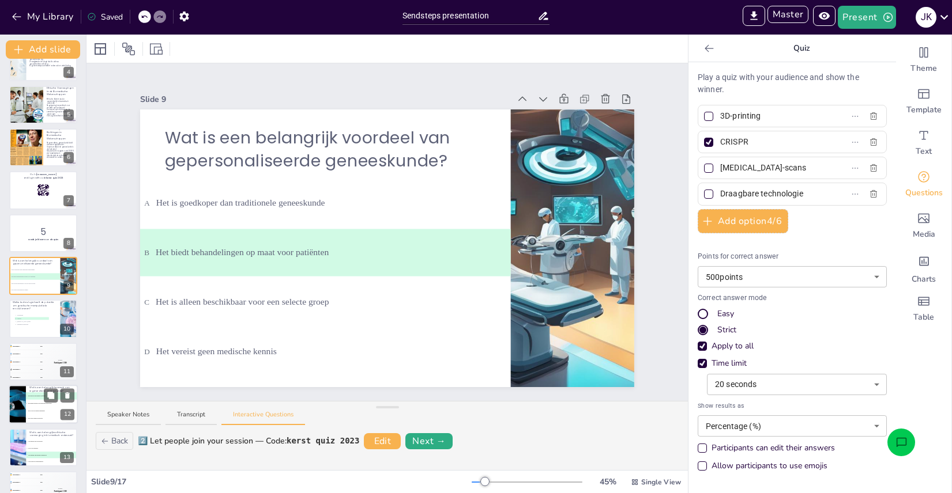
scroll to position [197, 0]
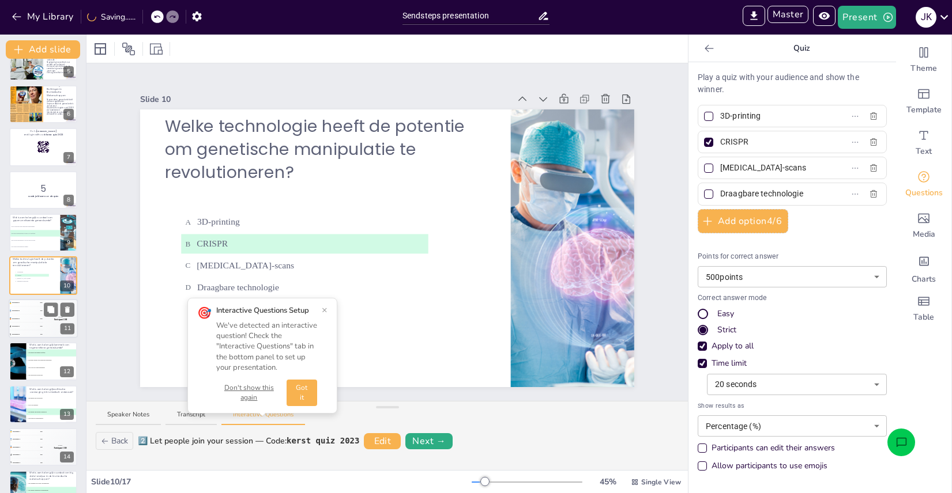
click at [29, 315] on div "🥉 Participant 3 300" at bounding box center [26, 318] width 35 height 7
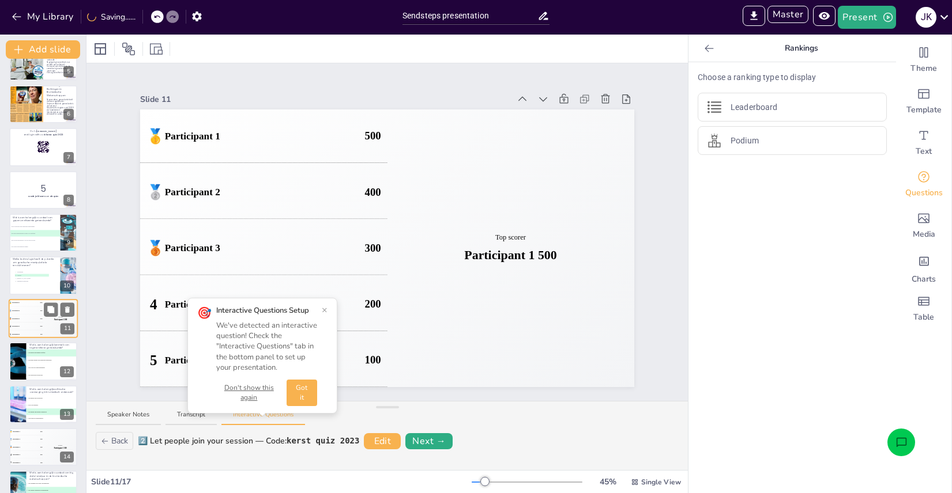
scroll to position [240, 0]
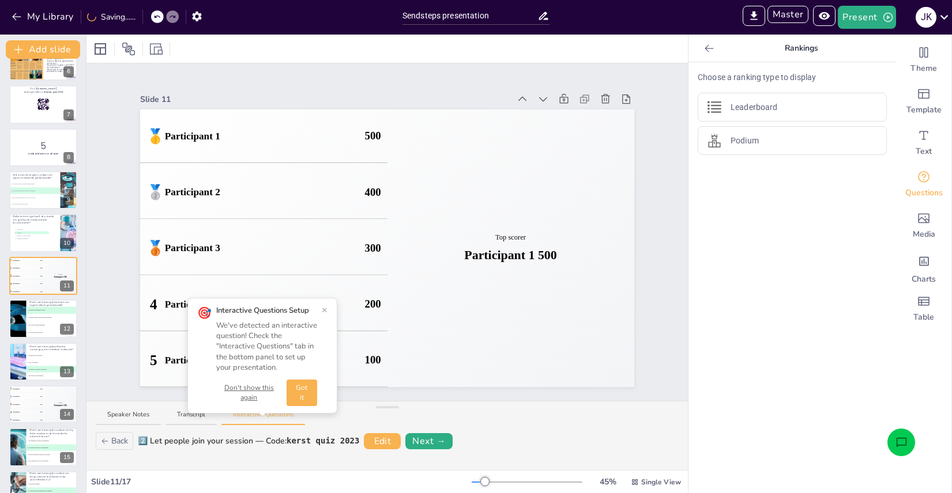
click at [326, 309] on button "×" at bounding box center [325, 309] width 6 height 9
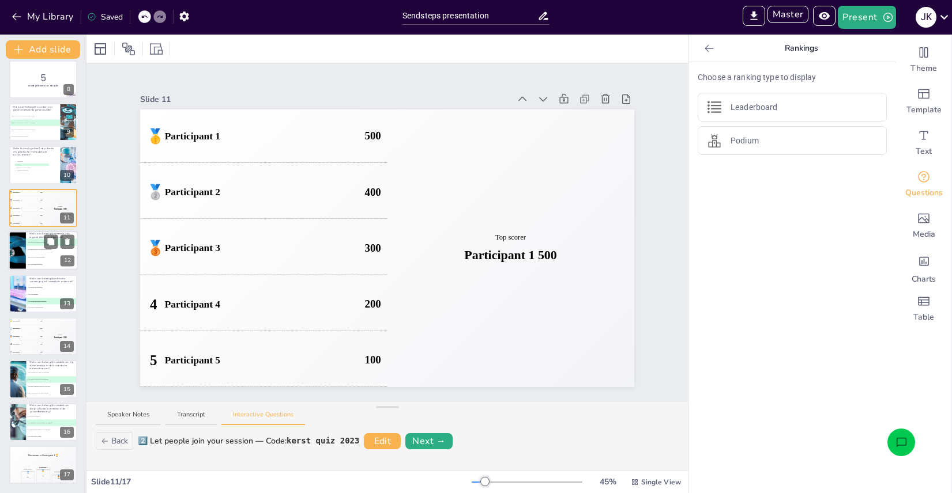
click at [31, 254] on li "C Het is een oud onderzoeksgebied" at bounding box center [52, 257] width 52 height 7
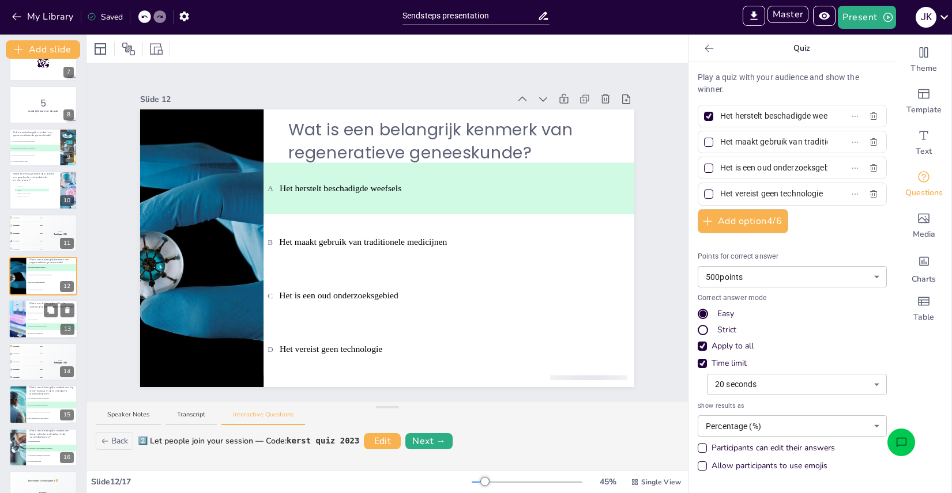
click at [35, 316] on li "B De rol van genetica" at bounding box center [52, 319] width 52 height 7
type input "Het gebruik van technologie"
type input "De rol van genetica"
type input "Het gebruik van dieren in onderzoek"
type input "De kosten van behandelingen"
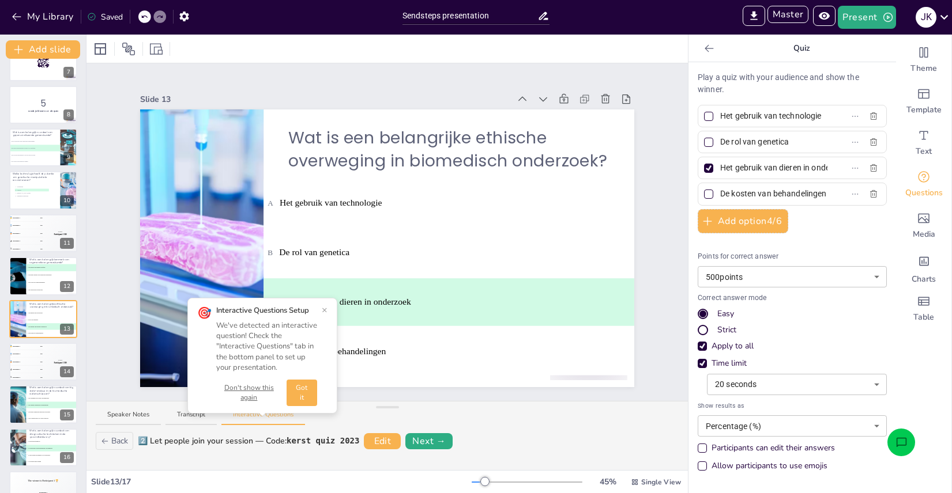
scroll to position [308, 0]
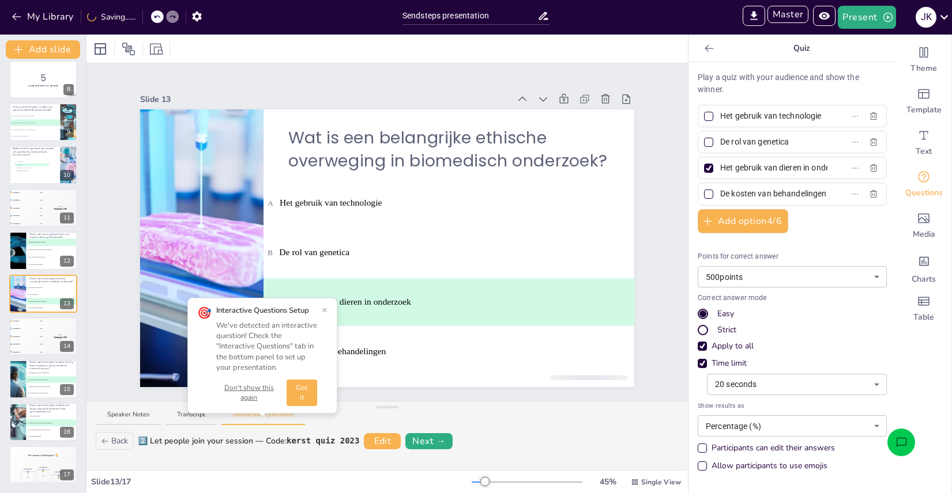
click at [325, 308] on button "×" at bounding box center [325, 309] width 6 height 9
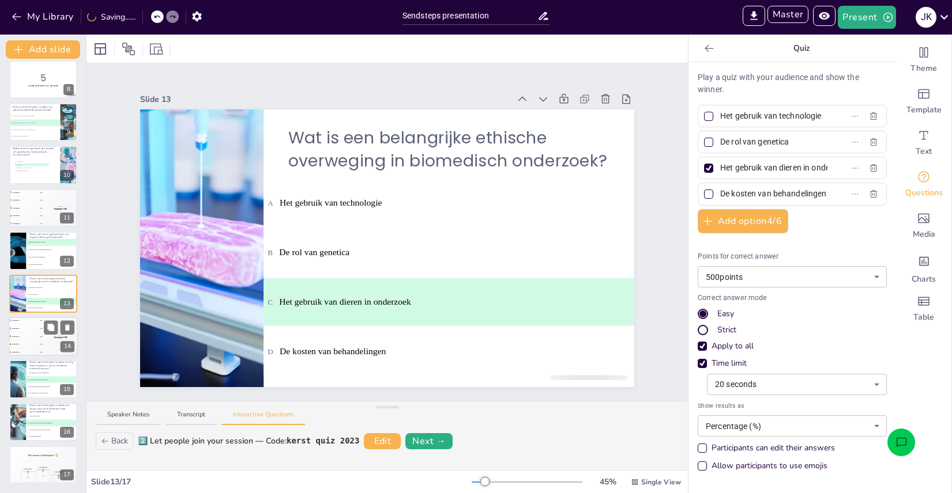
click at [27, 335] on div "🥉 Participant 3 300" at bounding box center [26, 336] width 35 height 7
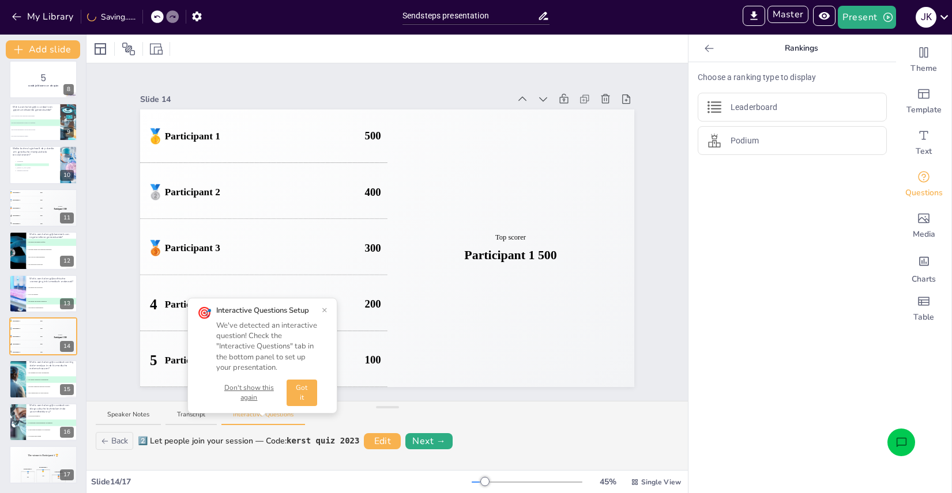
click at [305, 389] on button "Got it" at bounding box center [301, 393] width 31 height 27
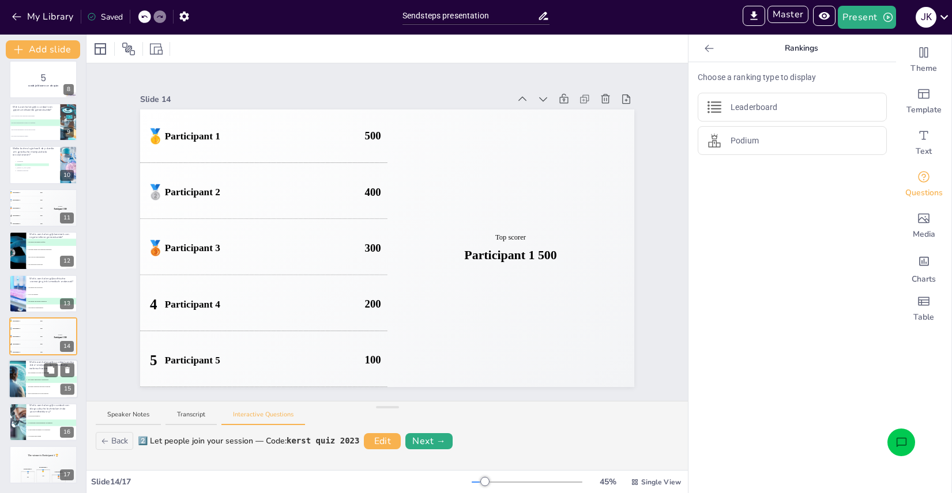
click at [37, 375] on li "A Het vermindert de kosten van medicijnen" at bounding box center [52, 373] width 52 height 7
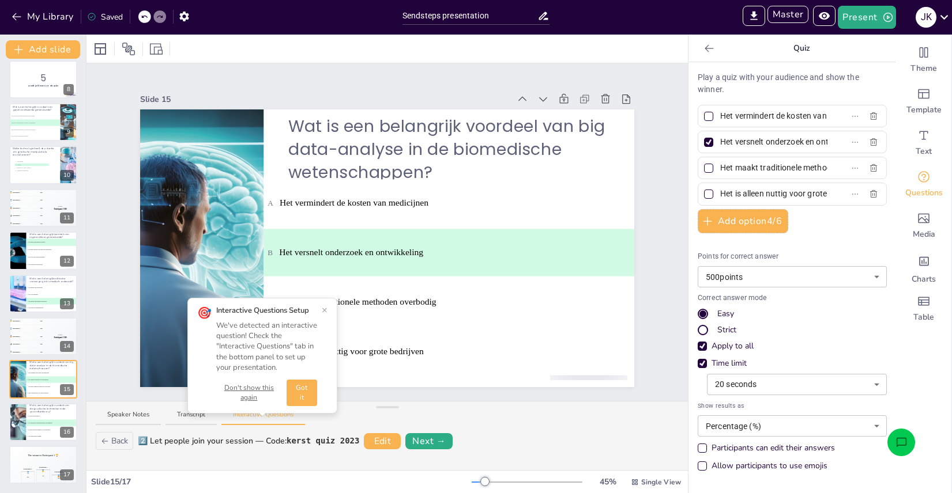
click at [309, 388] on button "Got it" at bounding box center [301, 393] width 31 height 27
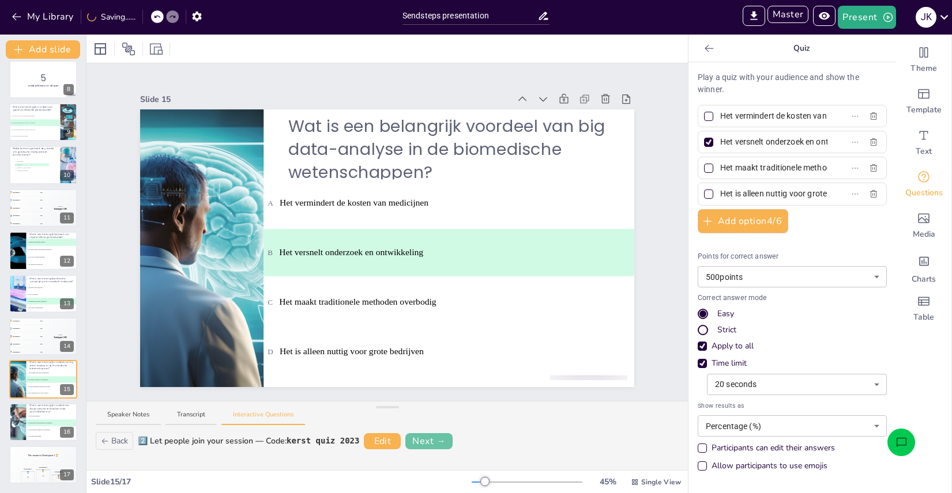
click at [422, 442] on button "Next →" at bounding box center [428, 441] width 47 height 16
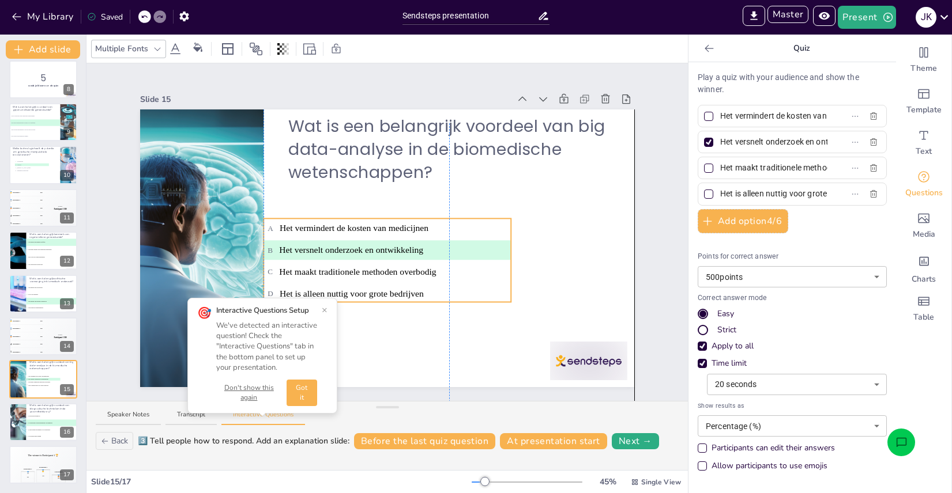
drag, startPoint x: 433, startPoint y: 195, endPoint x: 435, endPoint y: 234, distance: 39.3
click at [435, 234] on li "A Het vermindert de kosten van medicijnen" at bounding box center [386, 228] width 247 height 20
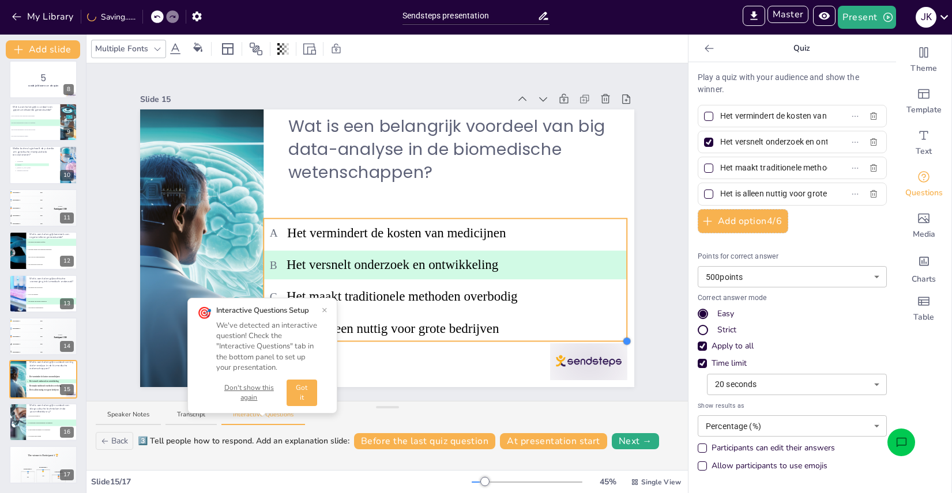
drag, startPoint x: 514, startPoint y: 302, endPoint x: 573, endPoint y: 341, distance: 71.1
click at [573, 341] on div "Wat is een belangrijk voordeel van big data-analyse in de biomedische wetenscha…" at bounding box center [387, 249] width 494 height 278
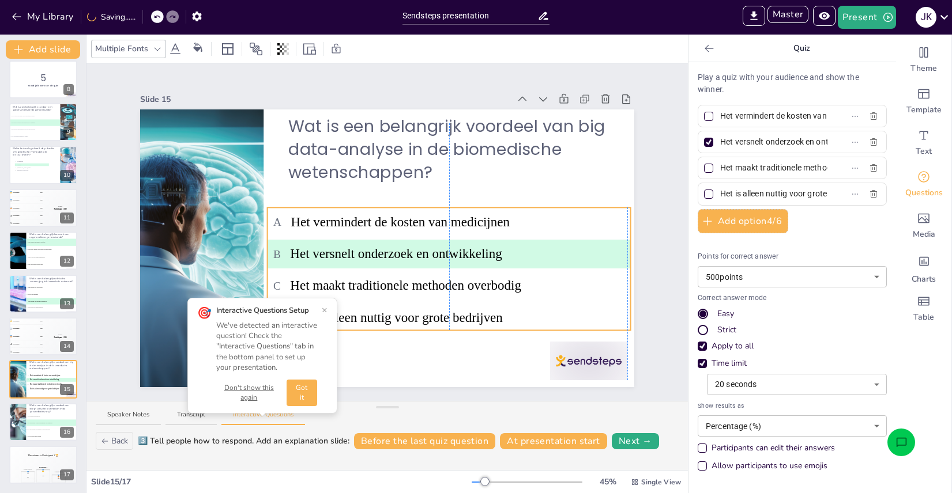
click at [550, 304] on li "D Het is alleen nuttig voor grote bedrijven" at bounding box center [448, 318] width 363 height 29
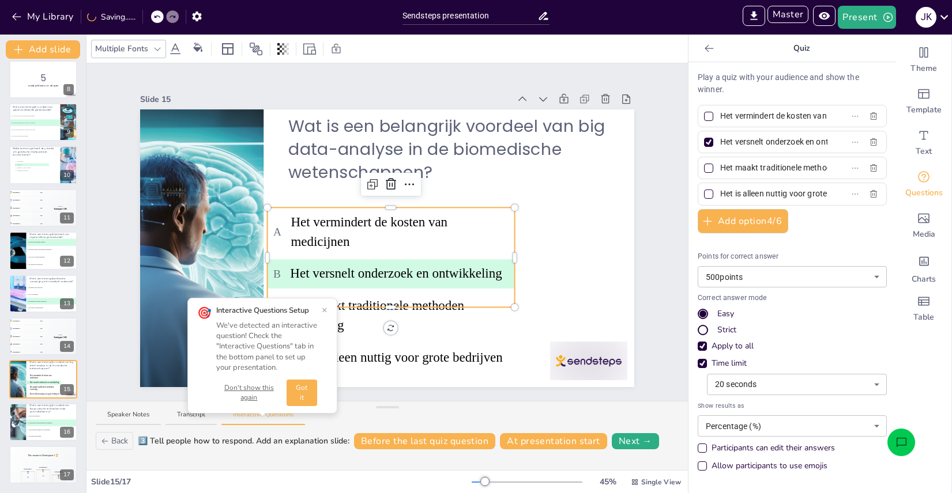
click at [643, 277] on div "Slide 1 Biomedische Kennis: Een Diepgaande Verkenning Deze presentatie biedt ee…" at bounding box center [387, 232] width 558 height 310
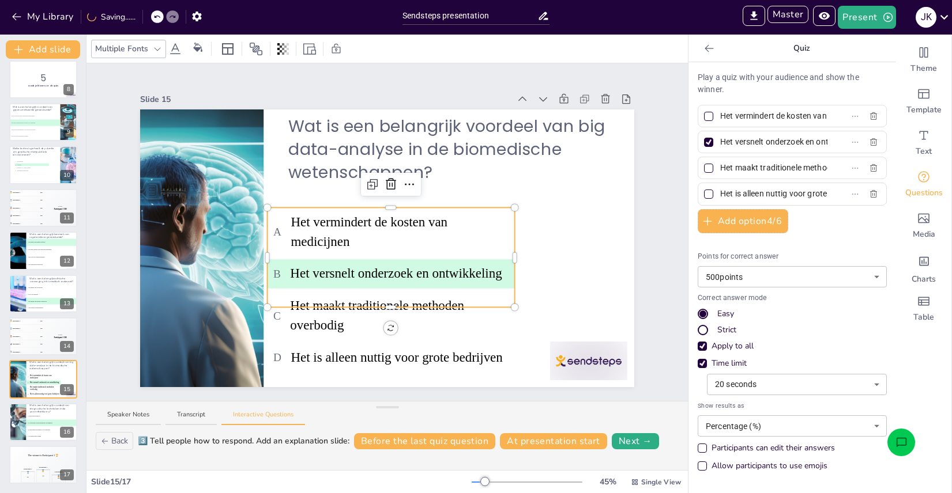
click at [478, 243] on span "A Het vermindert de kosten van medicijnen" at bounding box center [390, 232] width 235 height 40
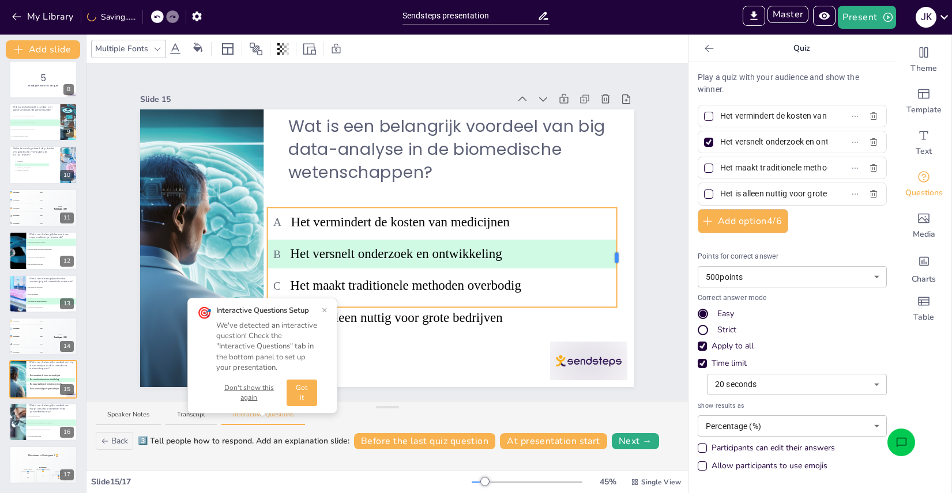
drag, startPoint x: 515, startPoint y: 257, endPoint x: 617, endPoint y: 270, distance: 102.9
click at [617, 270] on div "Wat is een belangrijk voordeel van big data-analyse in de biomedische wetenscha…" at bounding box center [387, 249] width 494 height 278
click at [638, 311] on div "Slide 1 Biomedische Kennis: Een Diepgaande Verkenning Deze presentatie biedt ee…" at bounding box center [387, 232] width 558 height 310
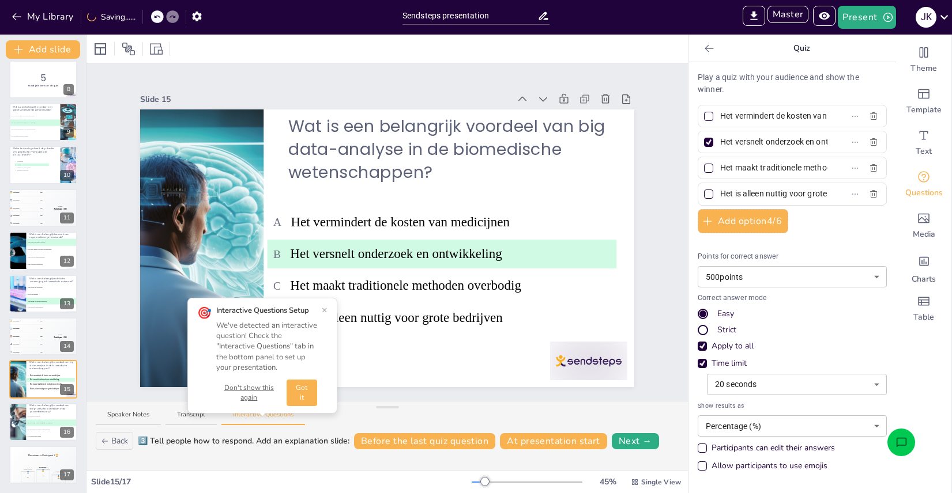
click at [326, 306] on div "🎯 Interactive Questions Setup We've detected an interactive question! Check the…" at bounding box center [262, 356] width 150 height 116
click at [325, 308] on button "×" at bounding box center [325, 309] width 6 height 9
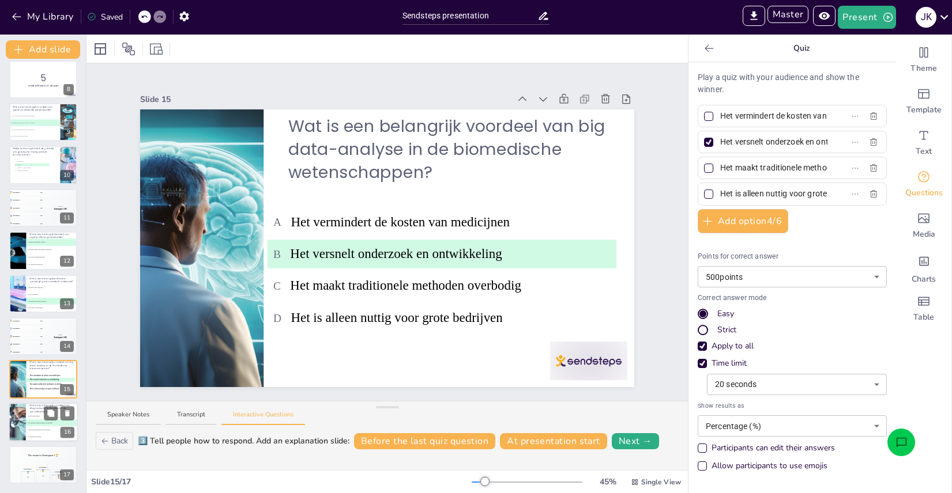
click at [33, 416] on span "A Ze zijn altijd goedkoop" at bounding box center [52, 416] width 51 height 2
type input "Ze zijn altijd goedkoop"
type input "Ze verbeteren de nauwkeurigheid van diagnoses"
type input "Ze zijn alleen beschikbaar voor specialisten"
type input "Ze vereisen geen training"
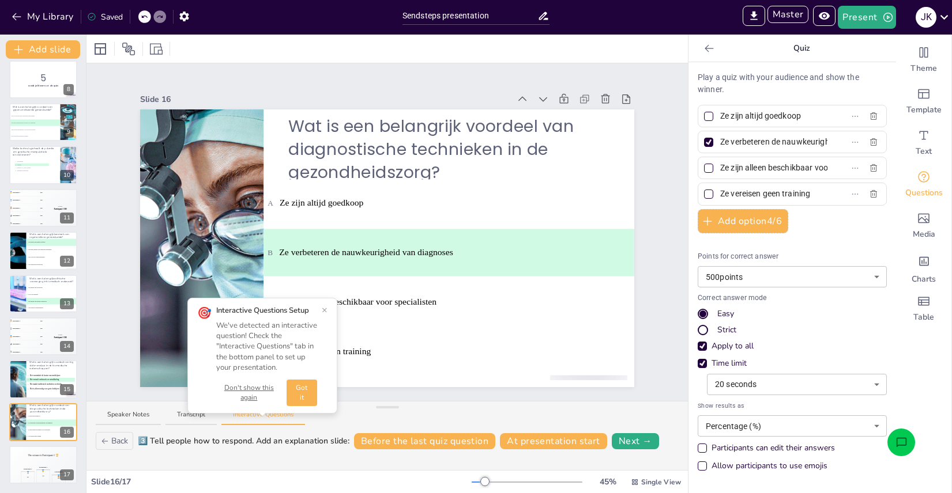
scroll to position [0, 0]
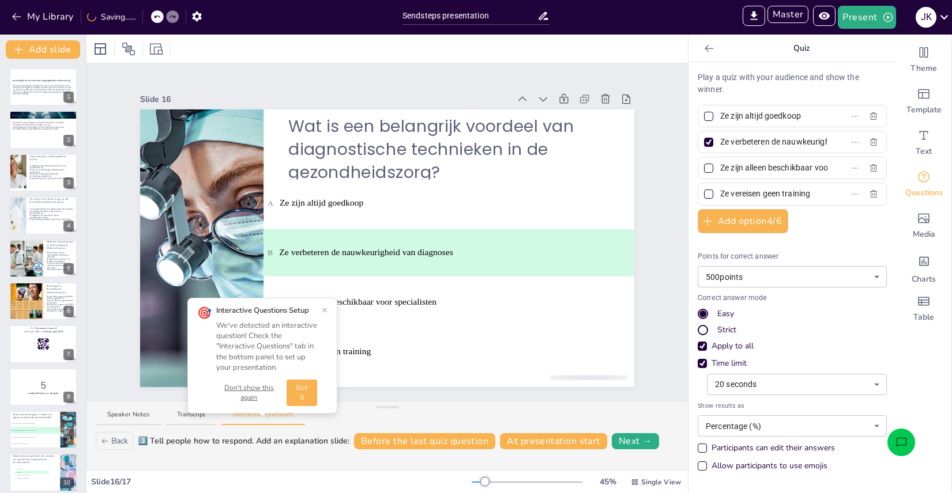
drag, startPoint x: 323, startPoint y: 312, endPoint x: 1, endPoint y: 105, distance: 382.7
click at [323, 312] on button "×" at bounding box center [325, 309] width 6 height 9
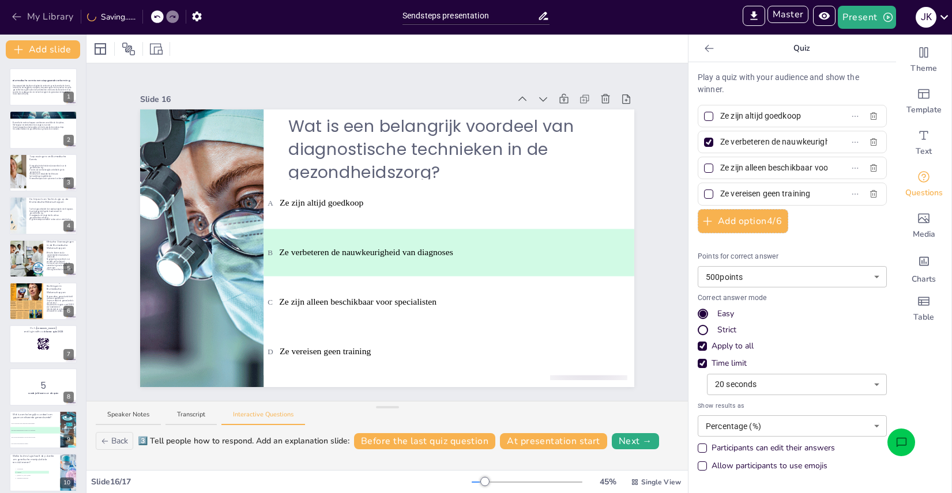
click at [16, 12] on button "My Library" at bounding box center [44, 16] width 70 height 18
